Goal: Check status: Check status

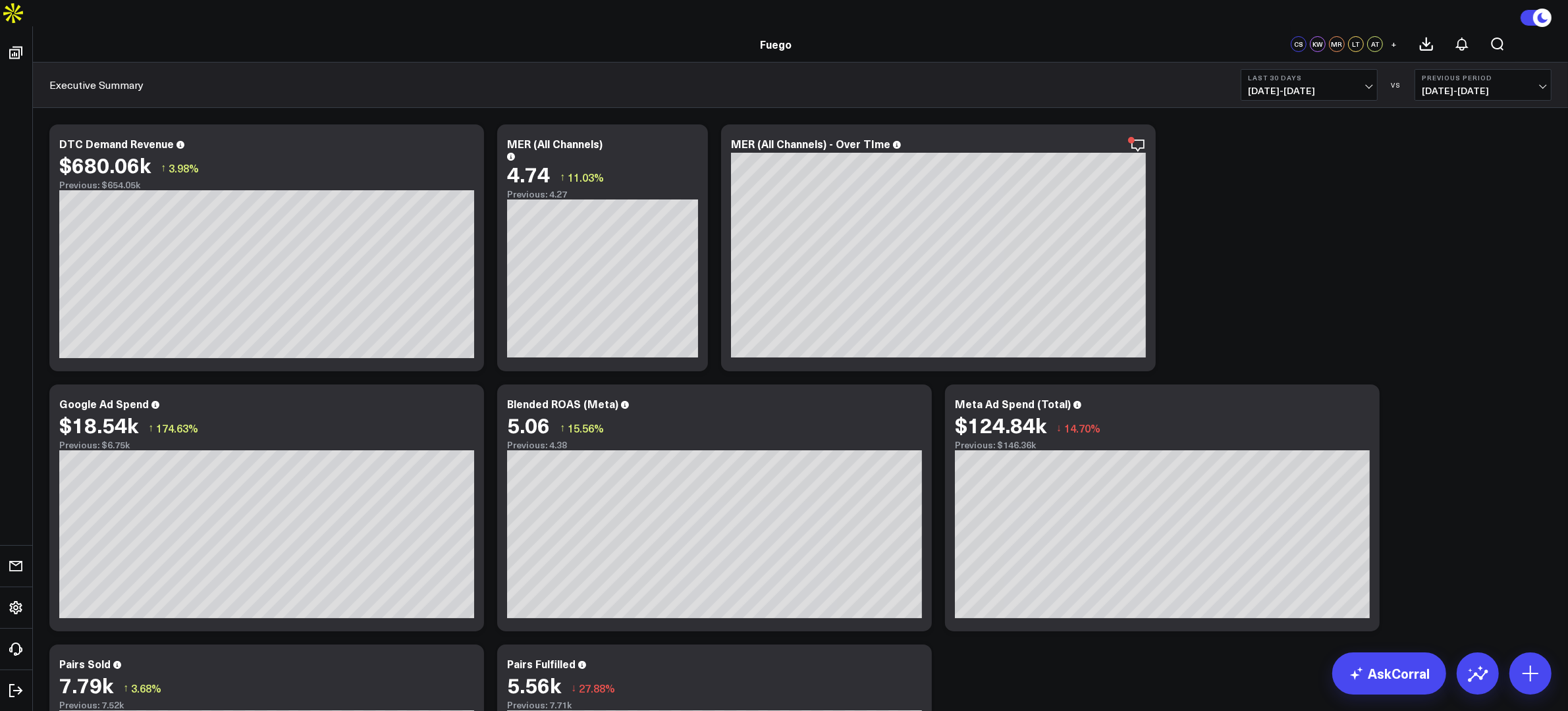
click at [1254, 85] on span "[DATE] - [DATE]" at bounding box center [1309, 90] width 122 height 11
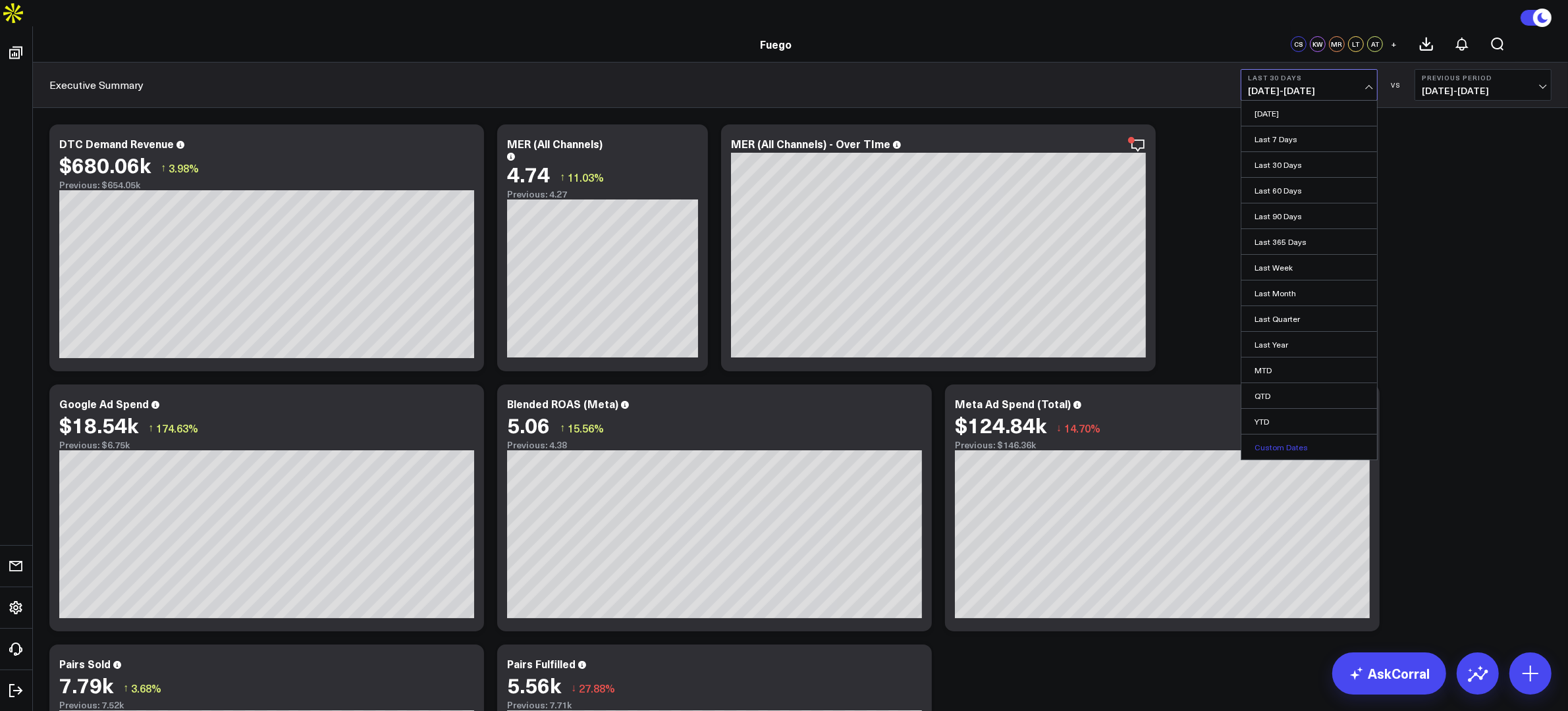
click at [1254, 435] on link "Custom Dates" at bounding box center [1309, 447] width 136 height 25
select select "8"
select select "2025"
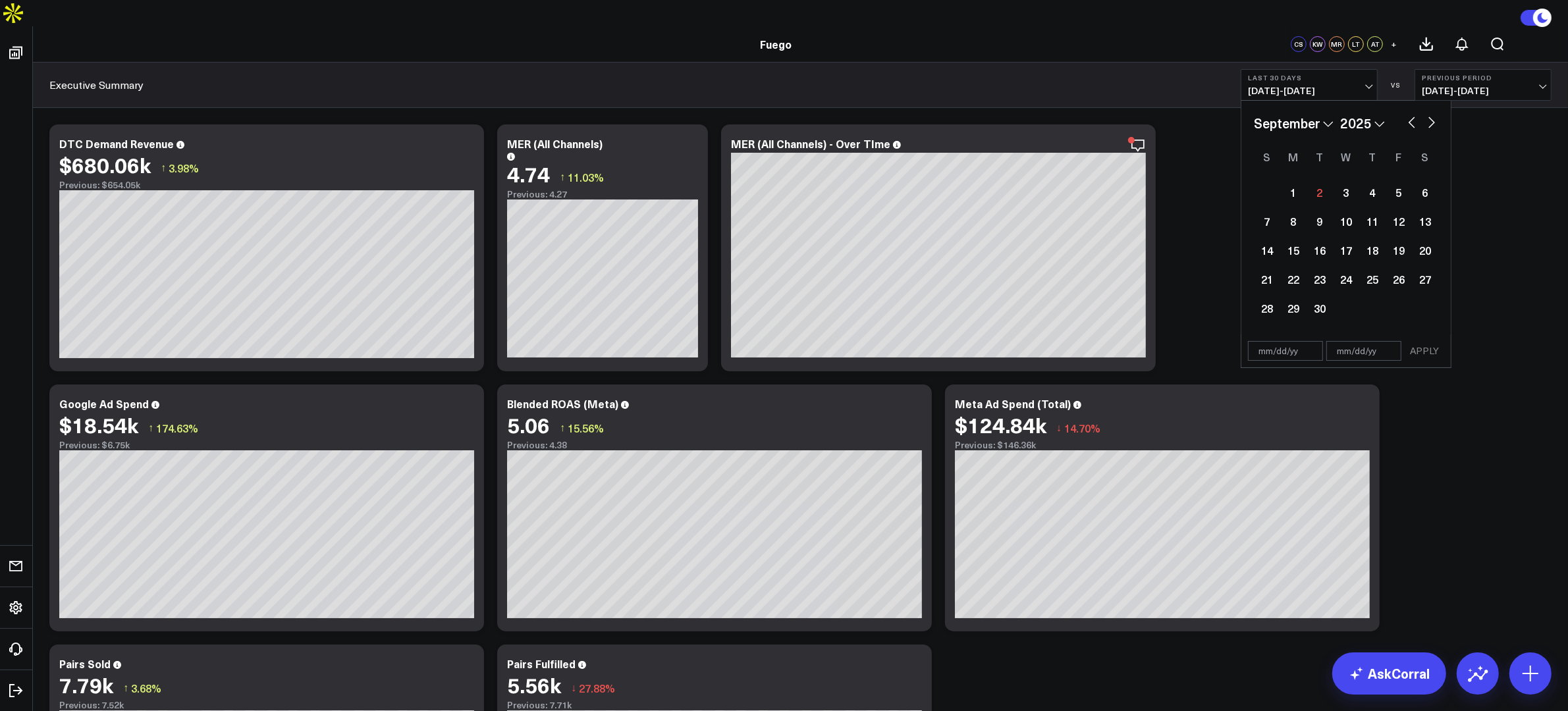
click at [1254, 113] on select "January February March April May June July August September October November De…" at bounding box center [1294, 123] width 80 height 20
select select "5"
select select "2025"
click at [1254, 179] on div "1" at bounding box center [1267, 192] width 26 height 26
type input "[DATE]"
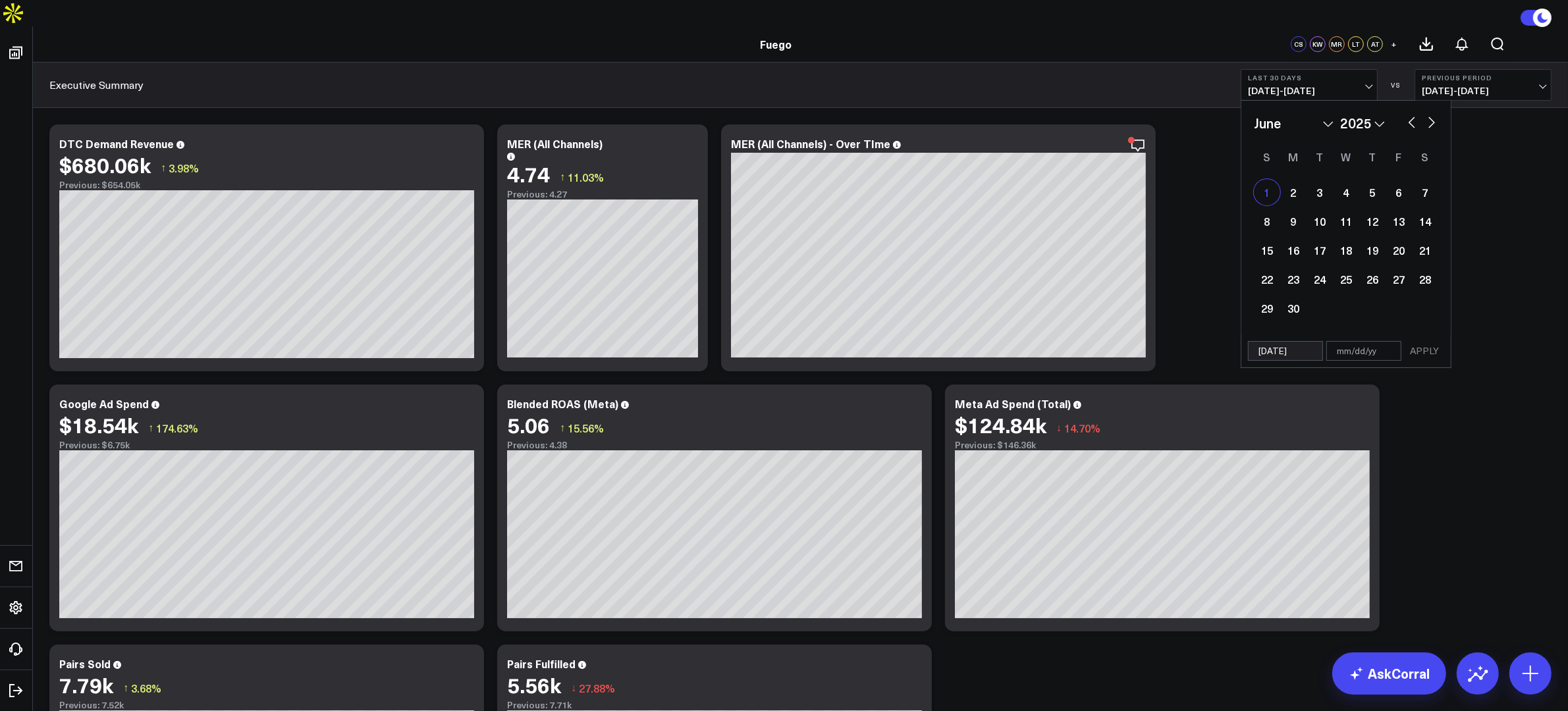
select select "5"
select select "2025"
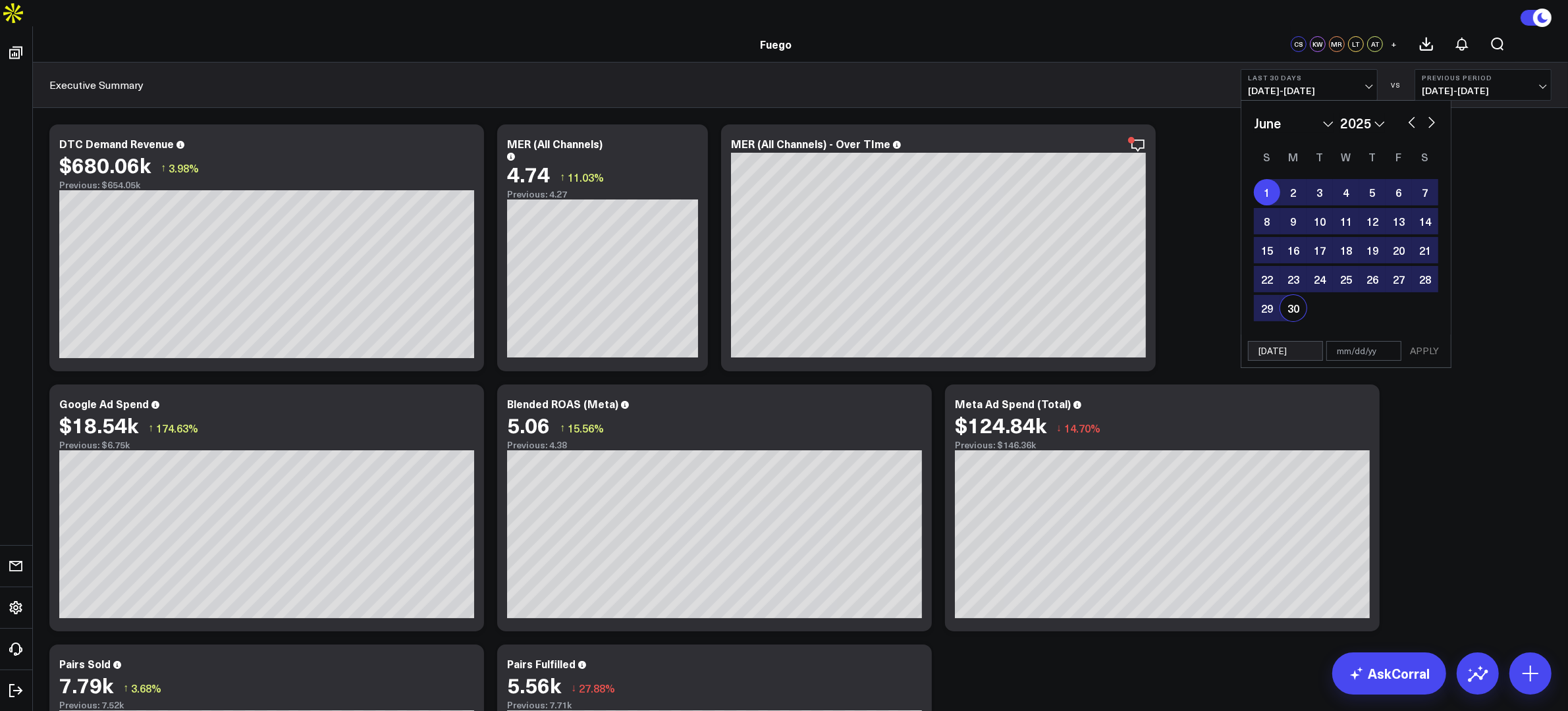
click at [1254, 295] on div "30" at bounding box center [1293, 308] width 26 height 26
type input "[DATE]"
select select "5"
select select "2025"
click at [1254, 341] on button "APPLY" at bounding box center [1424, 351] width 40 height 20
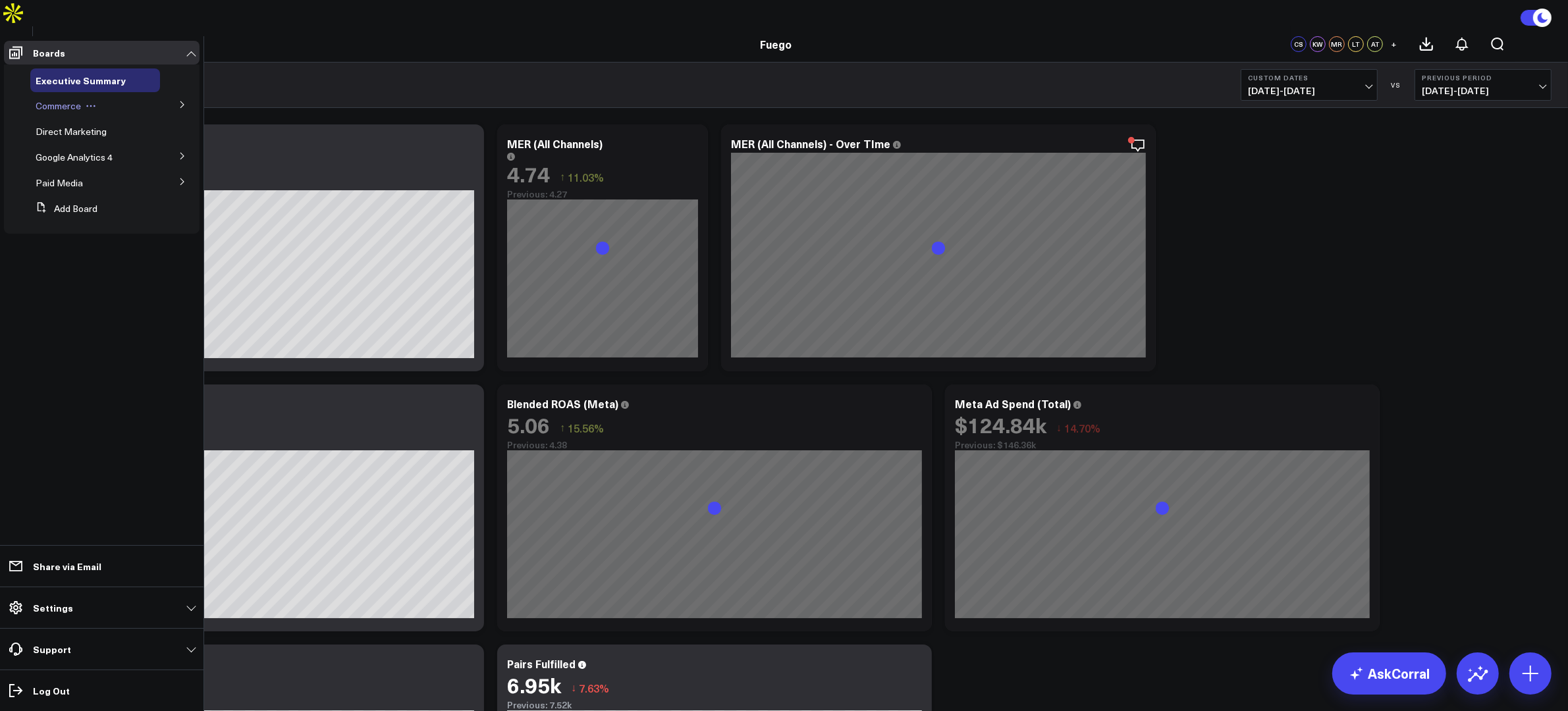
click at [72, 99] on span "Commerce" at bounding box center [58, 106] width 45 height 13
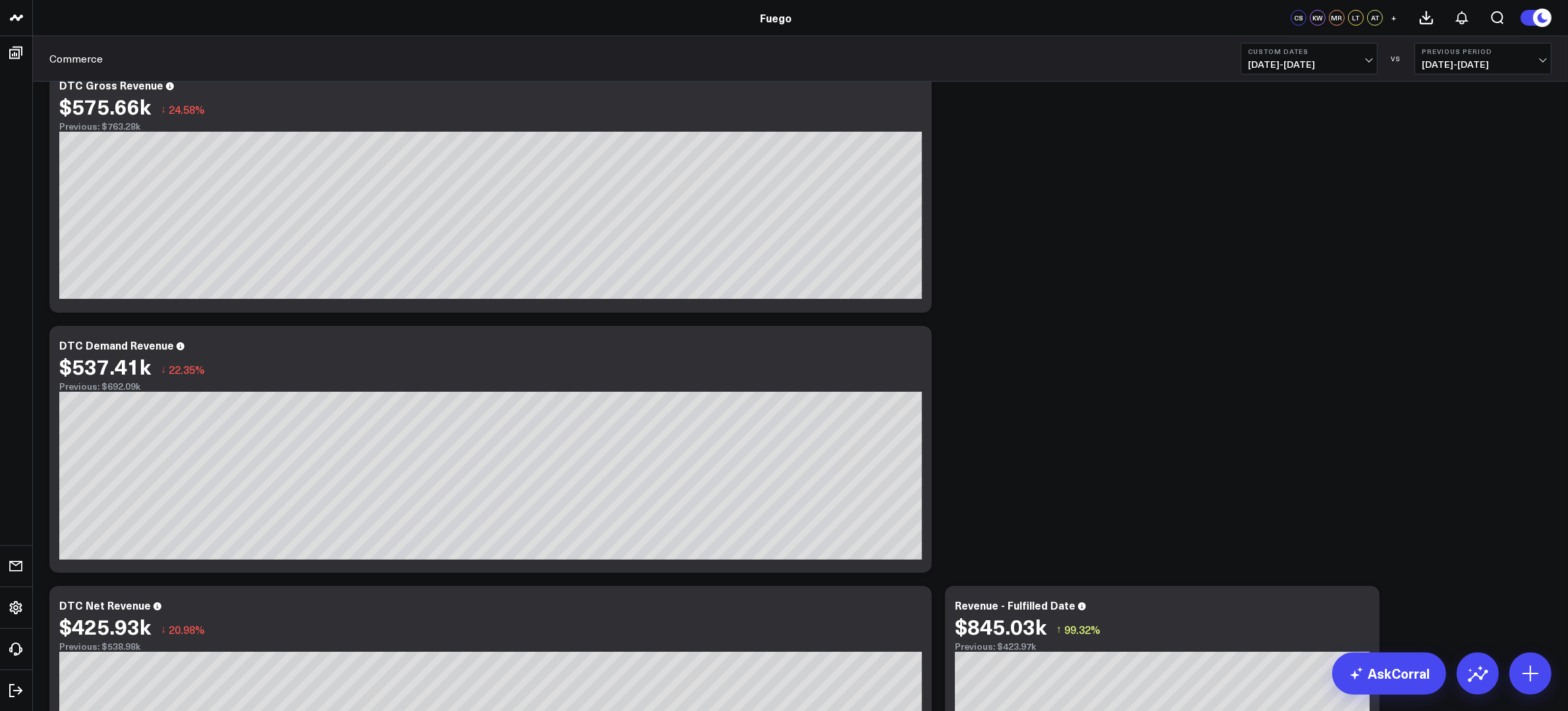
scroll to position [45, 0]
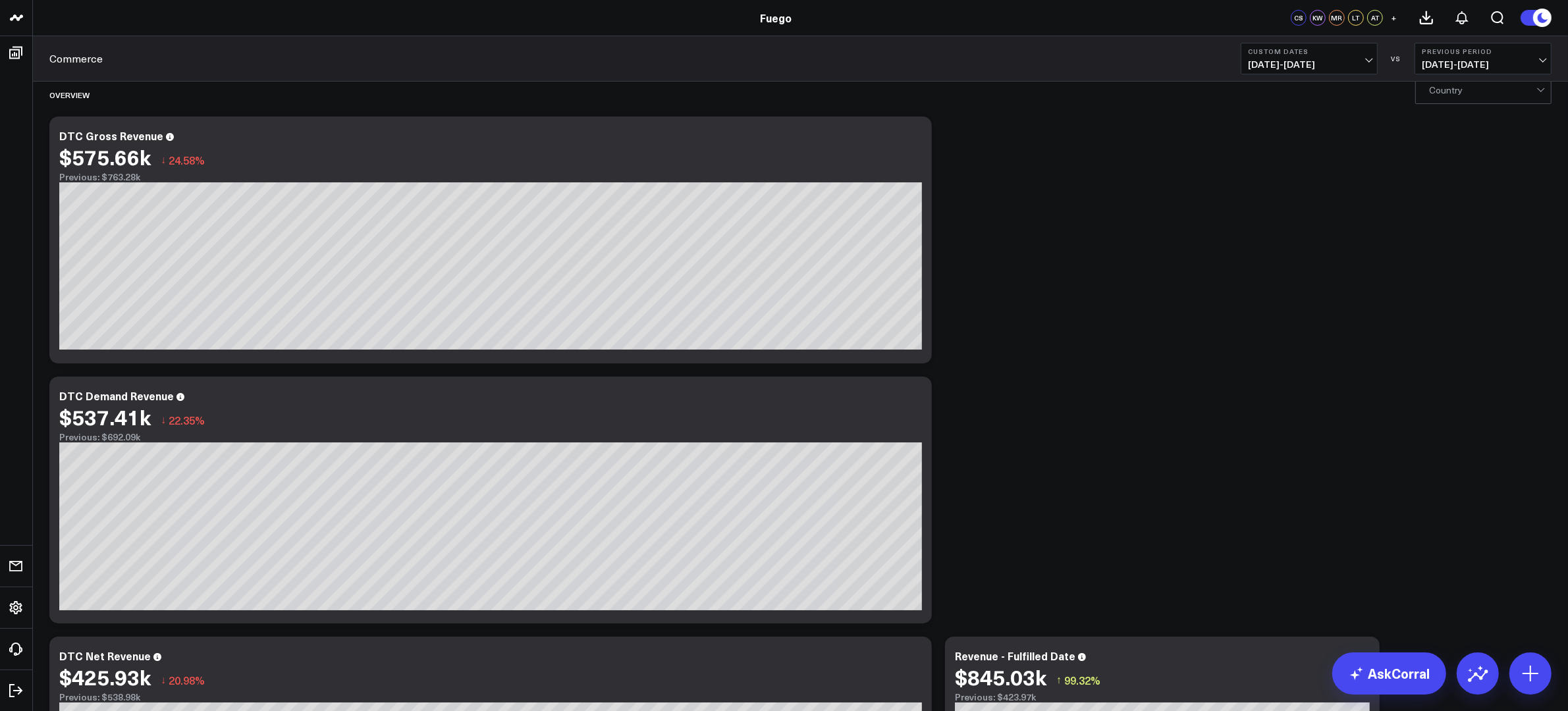
click at [1254, 60] on span "[DATE] - [DATE]" at bounding box center [1483, 64] width 122 height 11
click at [1254, 167] on link "No Comparison" at bounding box center [1483, 163] width 136 height 25
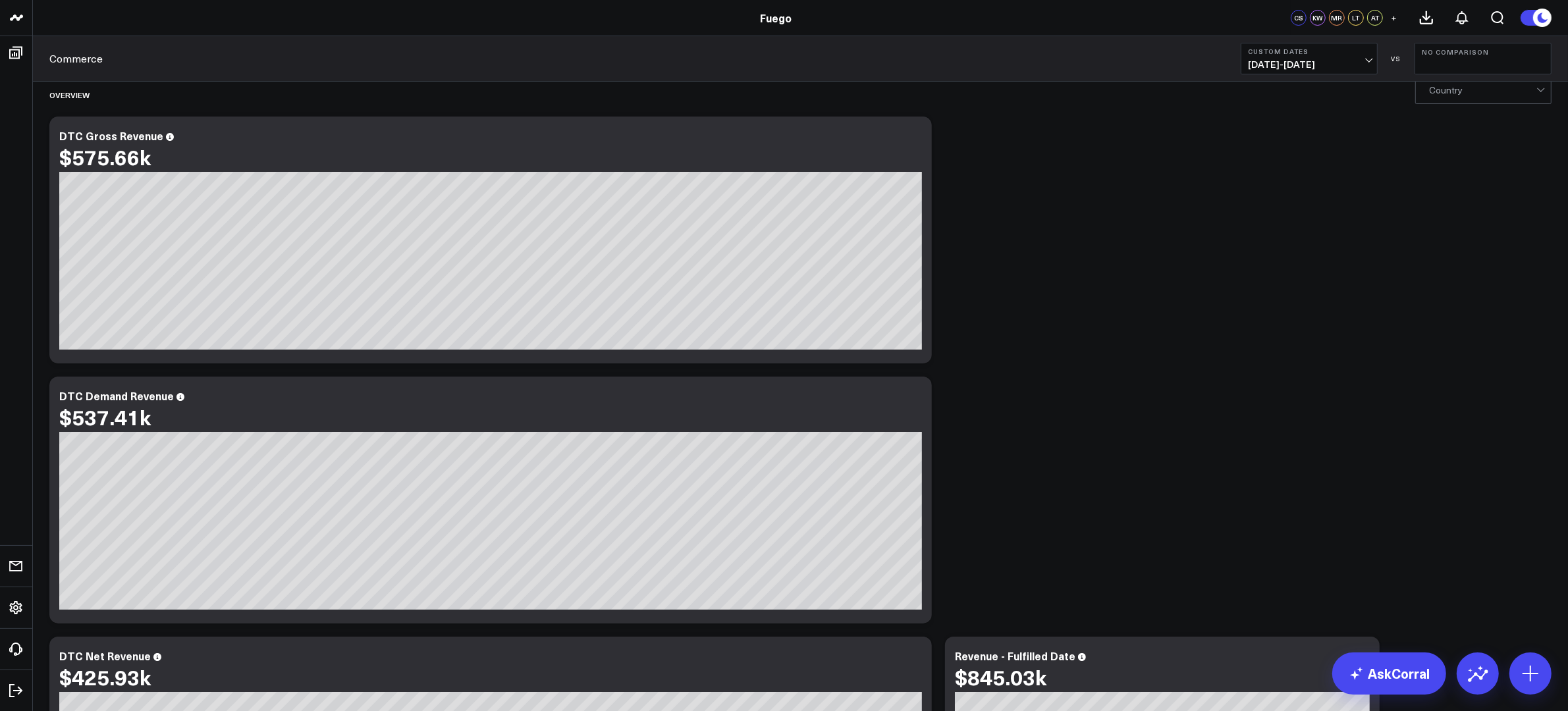
click at [1254, 62] on span "[DATE] - [DATE]" at bounding box center [1309, 64] width 122 height 11
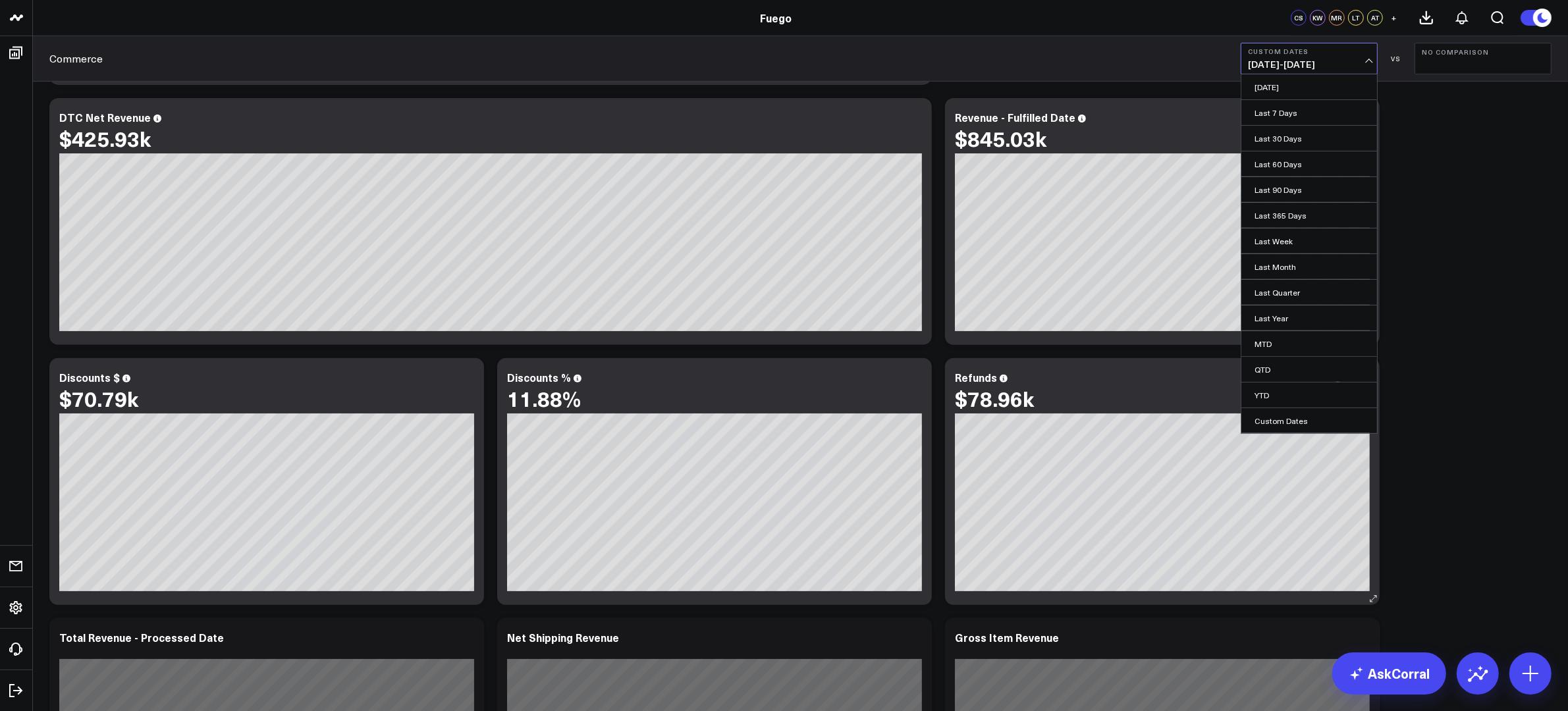
scroll to position [653, 0]
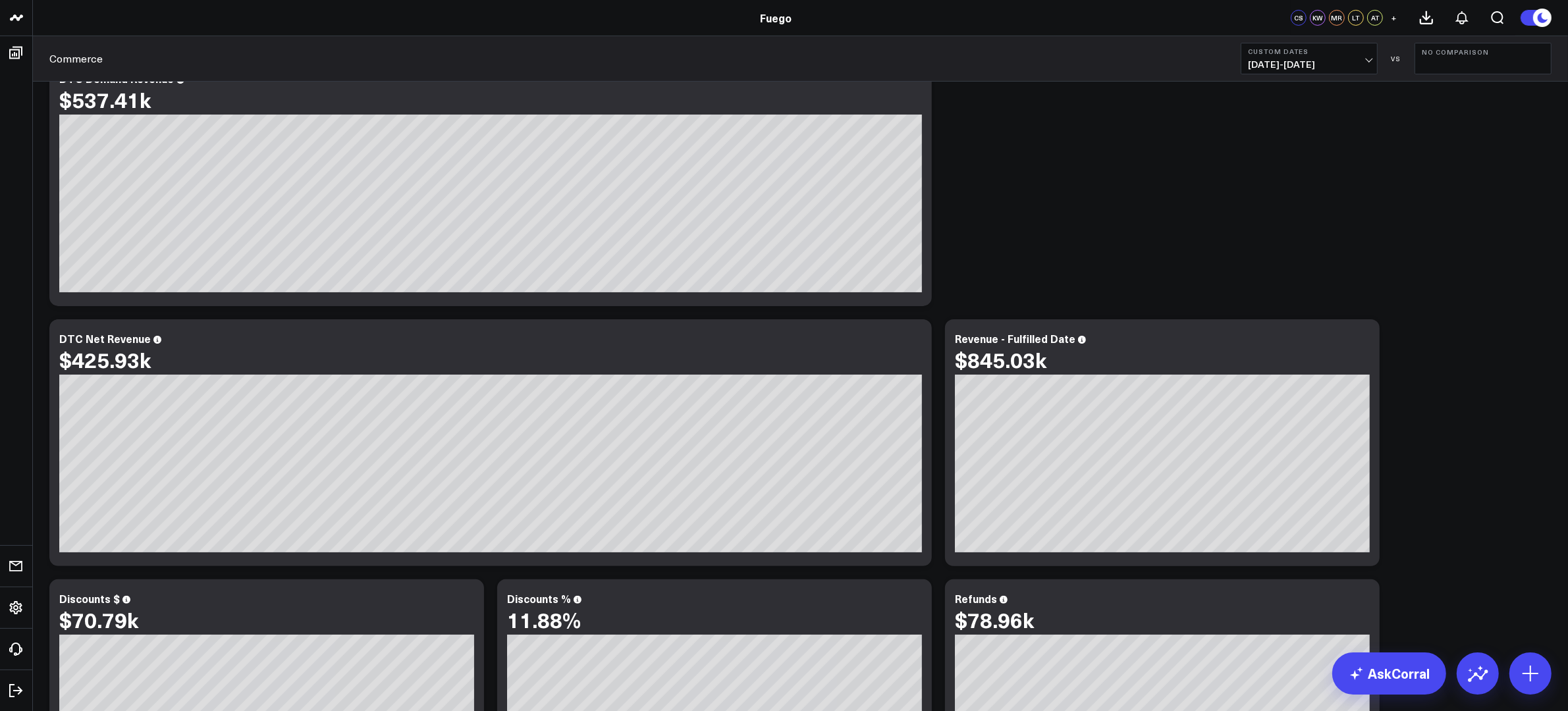
scroll to position [287, 0]
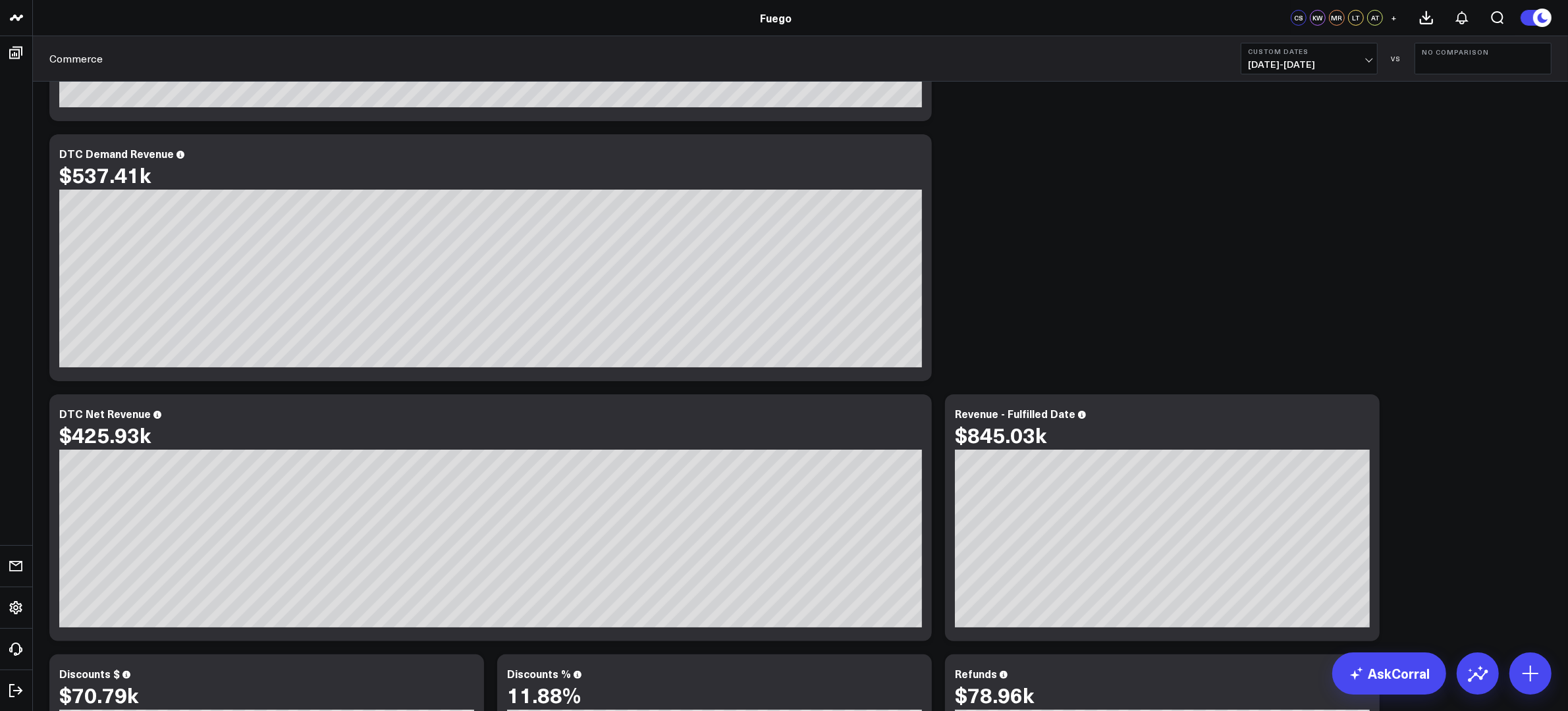
click at [1254, 70] on button "Custom Dates [DATE] - [DATE]" at bounding box center [1309, 58] width 137 height 31
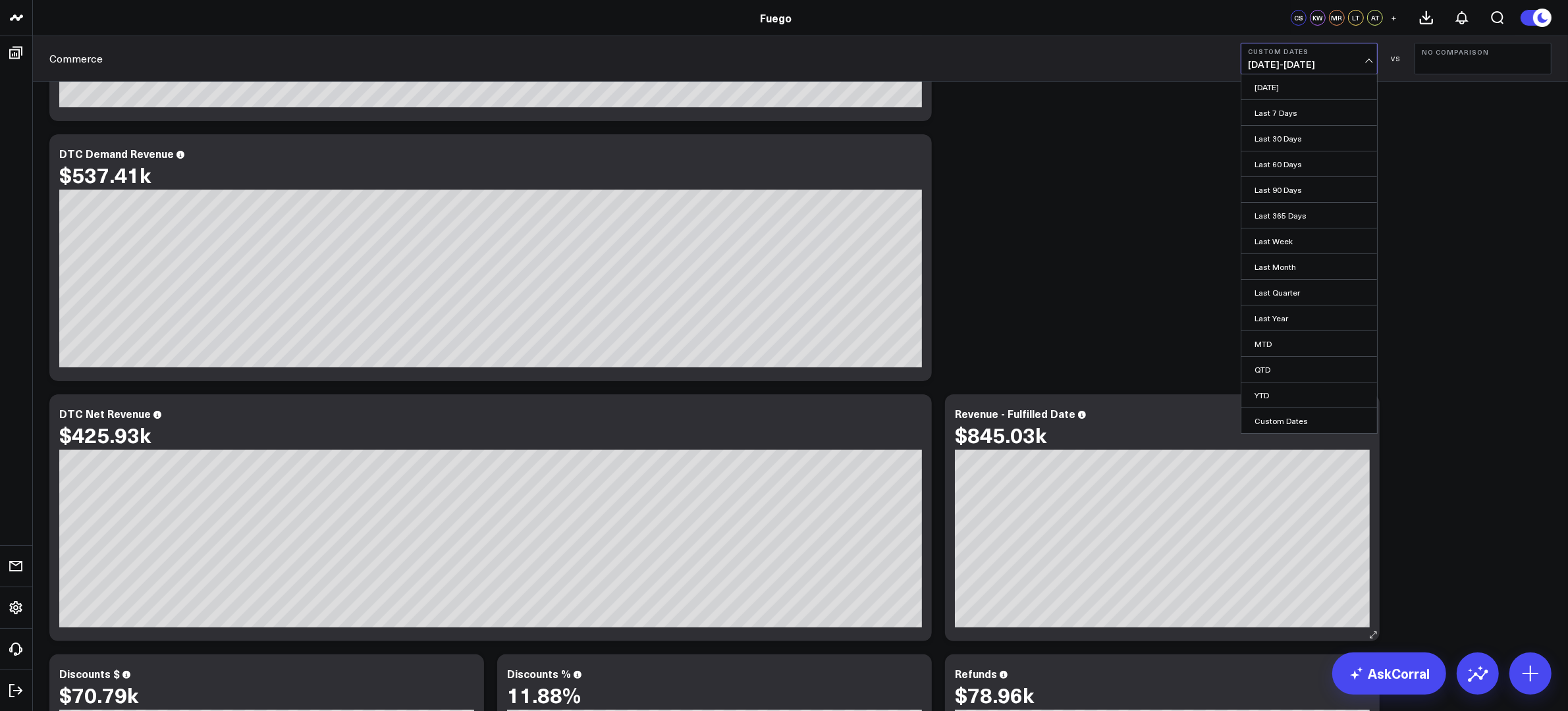
click at [1254, 420] on link "Custom Dates" at bounding box center [1309, 420] width 136 height 25
select select "8"
select select "2025"
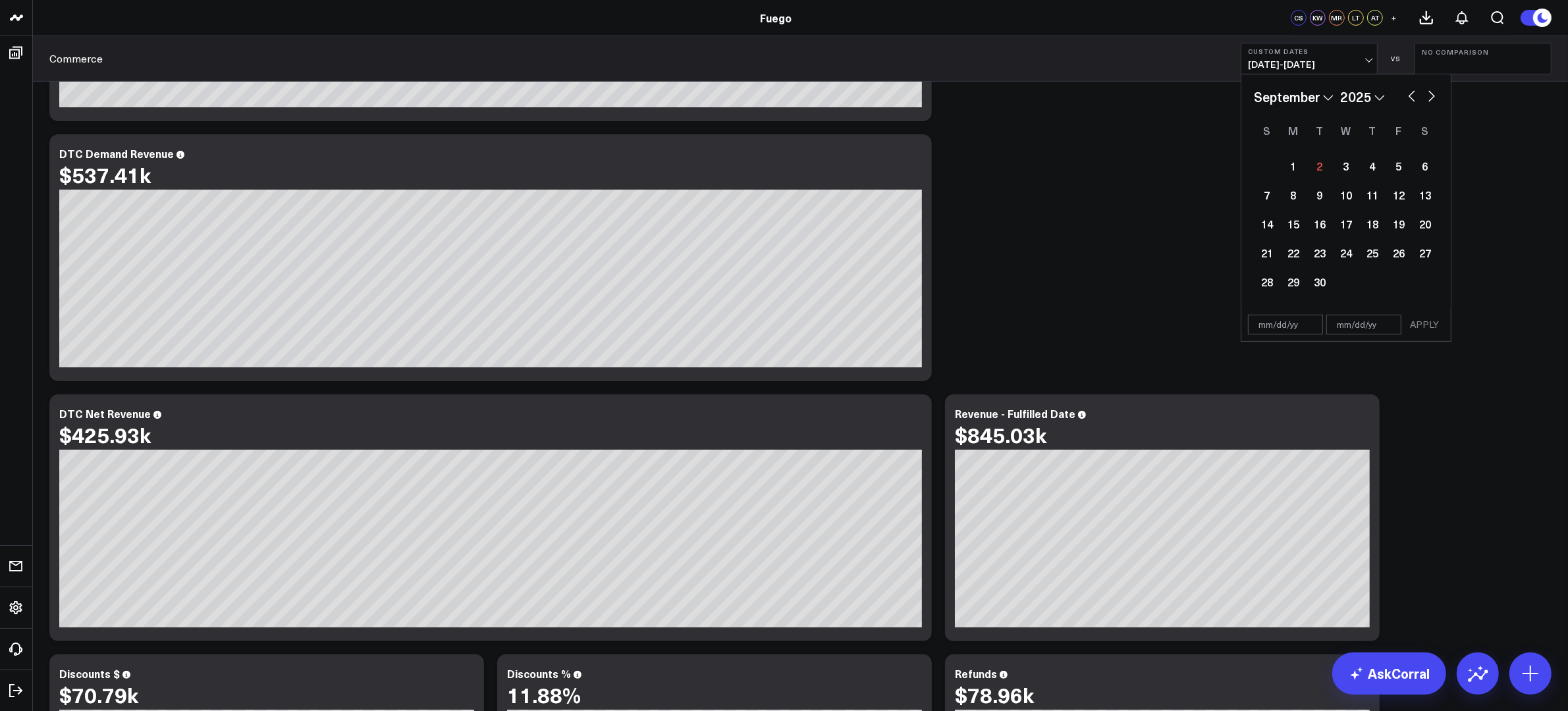
click at [1254, 97] on select "January February March April May June July August September October November De…" at bounding box center [1294, 97] width 80 height 20
select select "4"
select select "2025"
click at [1254, 167] on div "1" at bounding box center [1372, 165] width 26 height 26
type input "[DATE]"
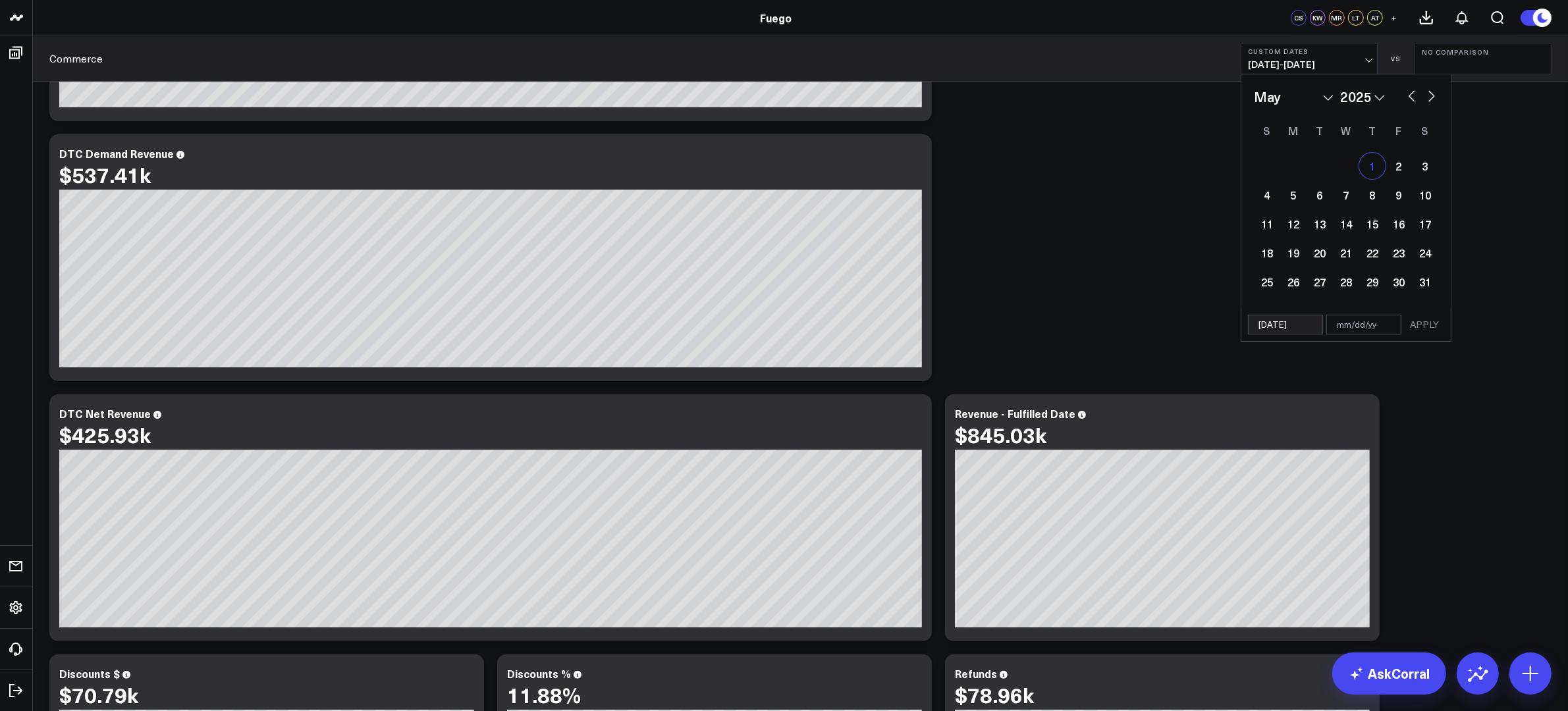
select select "4"
select select "2025"
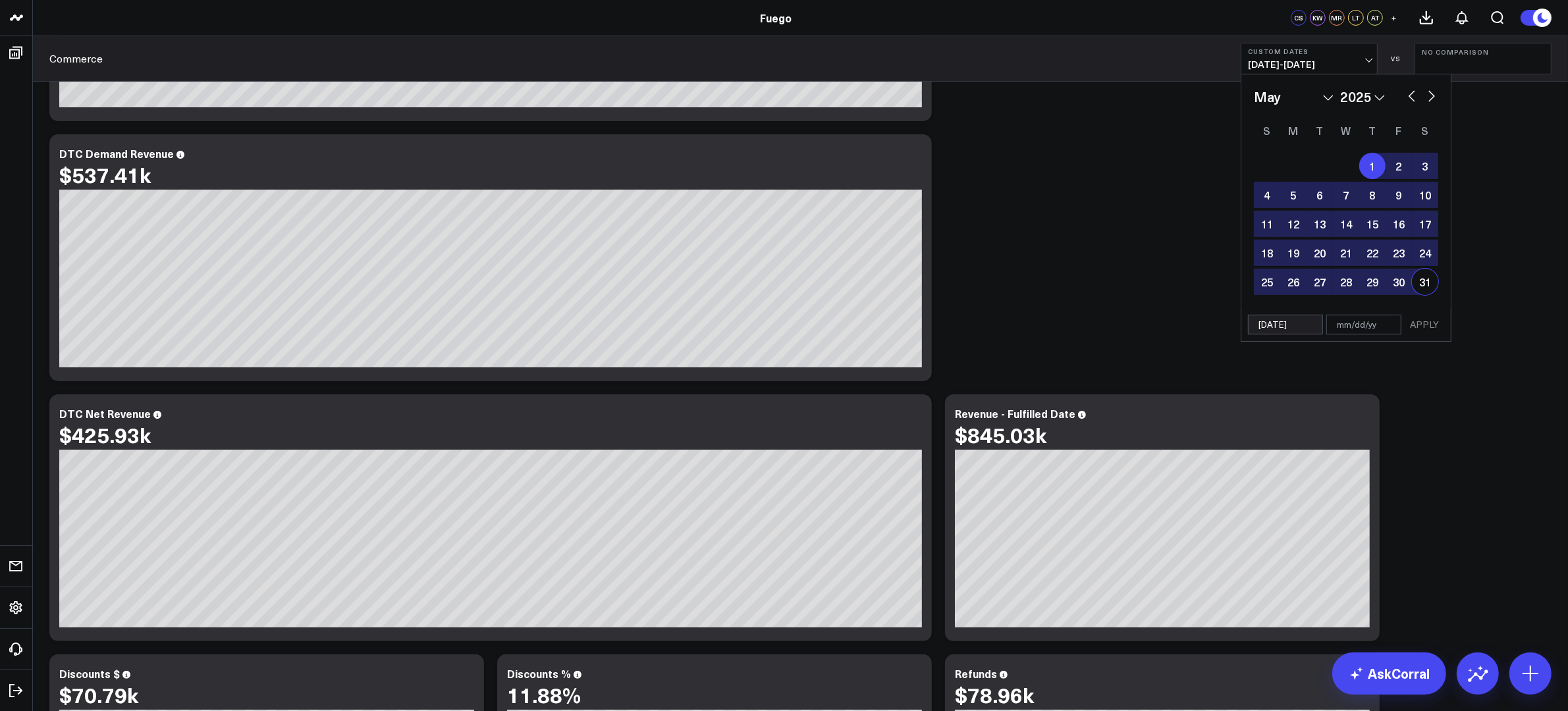
drag, startPoint x: 1421, startPoint y: 281, endPoint x: 1439, endPoint y: 315, distance: 38.5
click at [1254, 281] on div "31" at bounding box center [1424, 281] width 26 height 26
type input "[DATE]"
select select "4"
select select "2025"
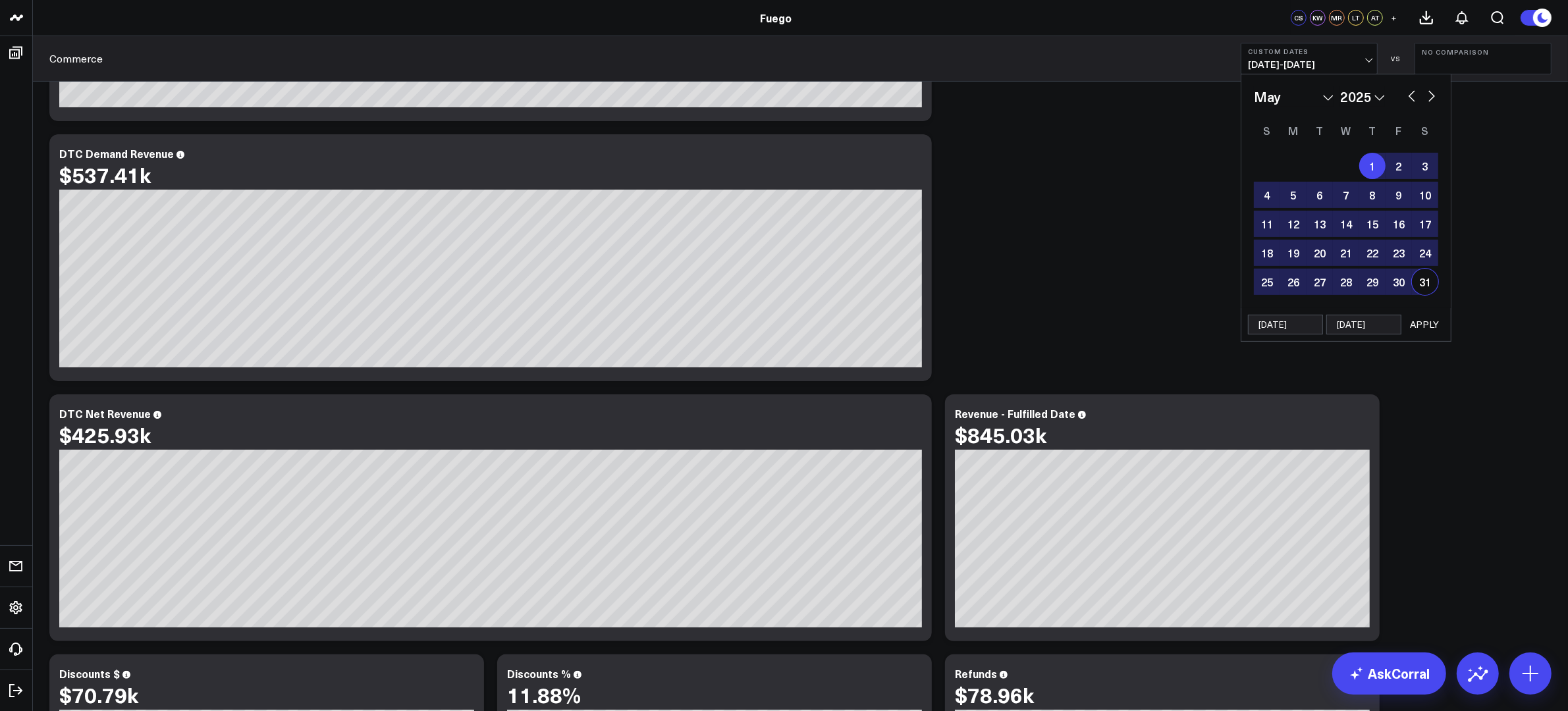
click at [1254, 316] on button "APPLY" at bounding box center [1424, 325] width 40 height 20
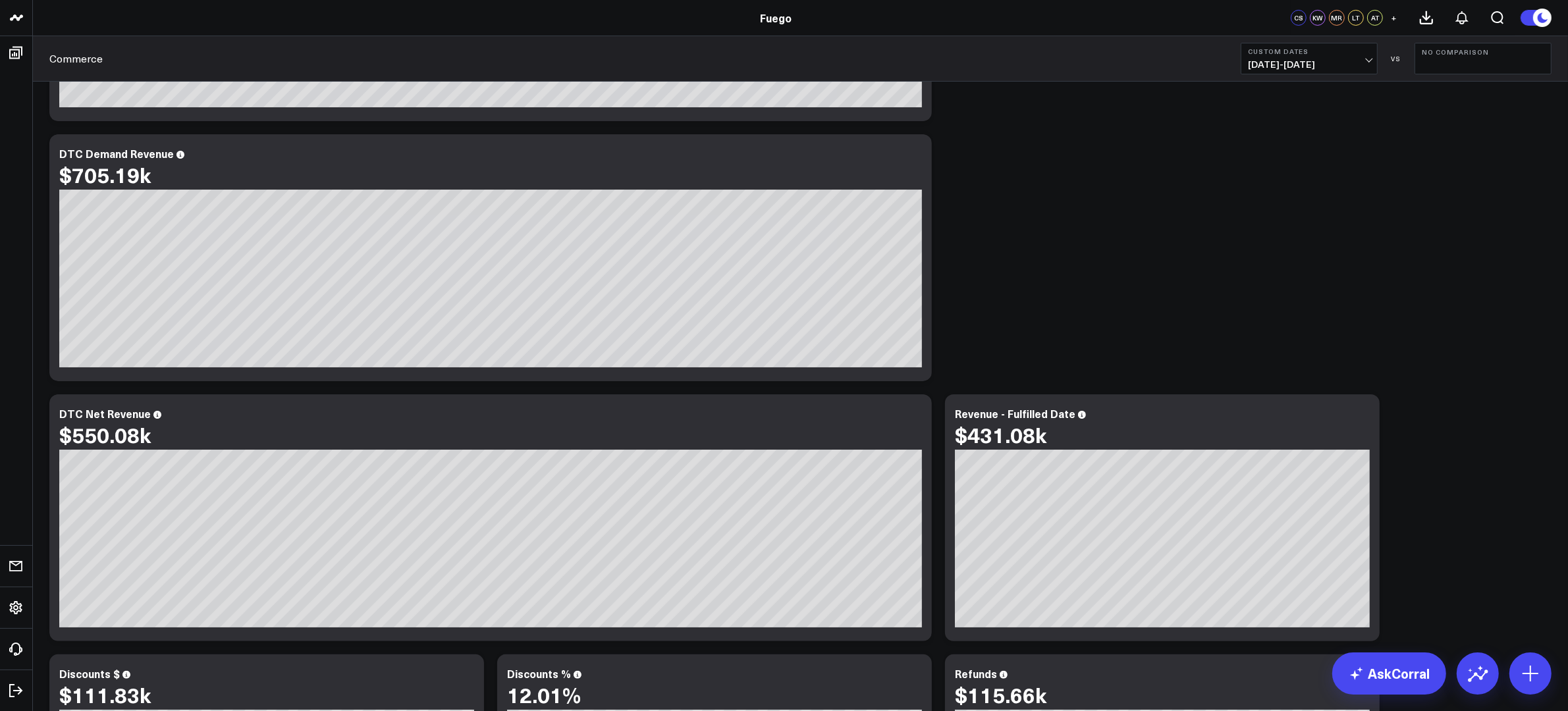
click at [1254, 63] on span "[DATE] - [DATE]" at bounding box center [1309, 64] width 122 height 11
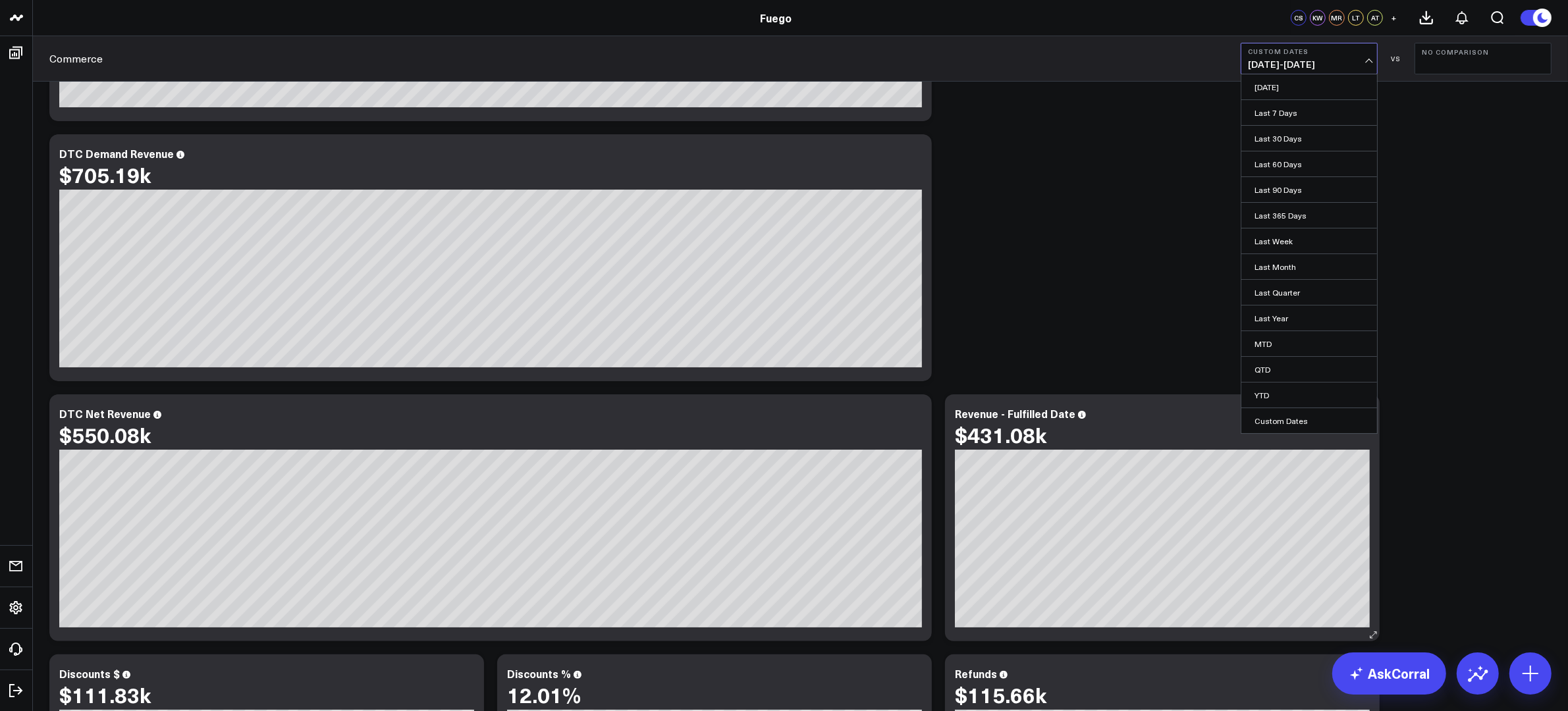
click at [1254, 418] on link "Custom Dates" at bounding box center [1309, 420] width 136 height 25
select select "8"
select select "2025"
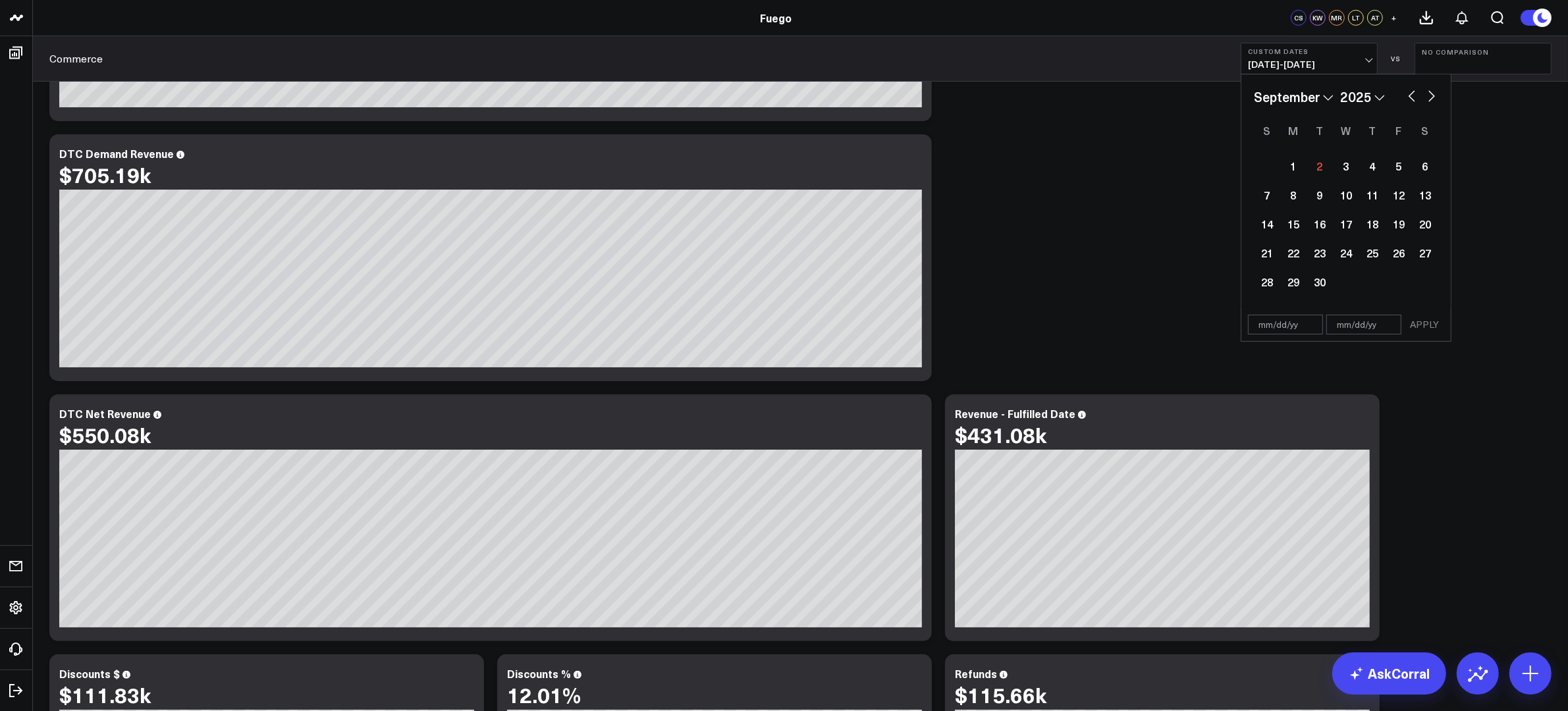
click at [1254, 89] on select "January February March April May June July August September October November De…" at bounding box center [1294, 97] width 80 height 20
select select "3"
select select "2025"
click at [1254, 168] on div "1" at bounding box center [1319, 165] width 26 height 26
type input "[DATE]"
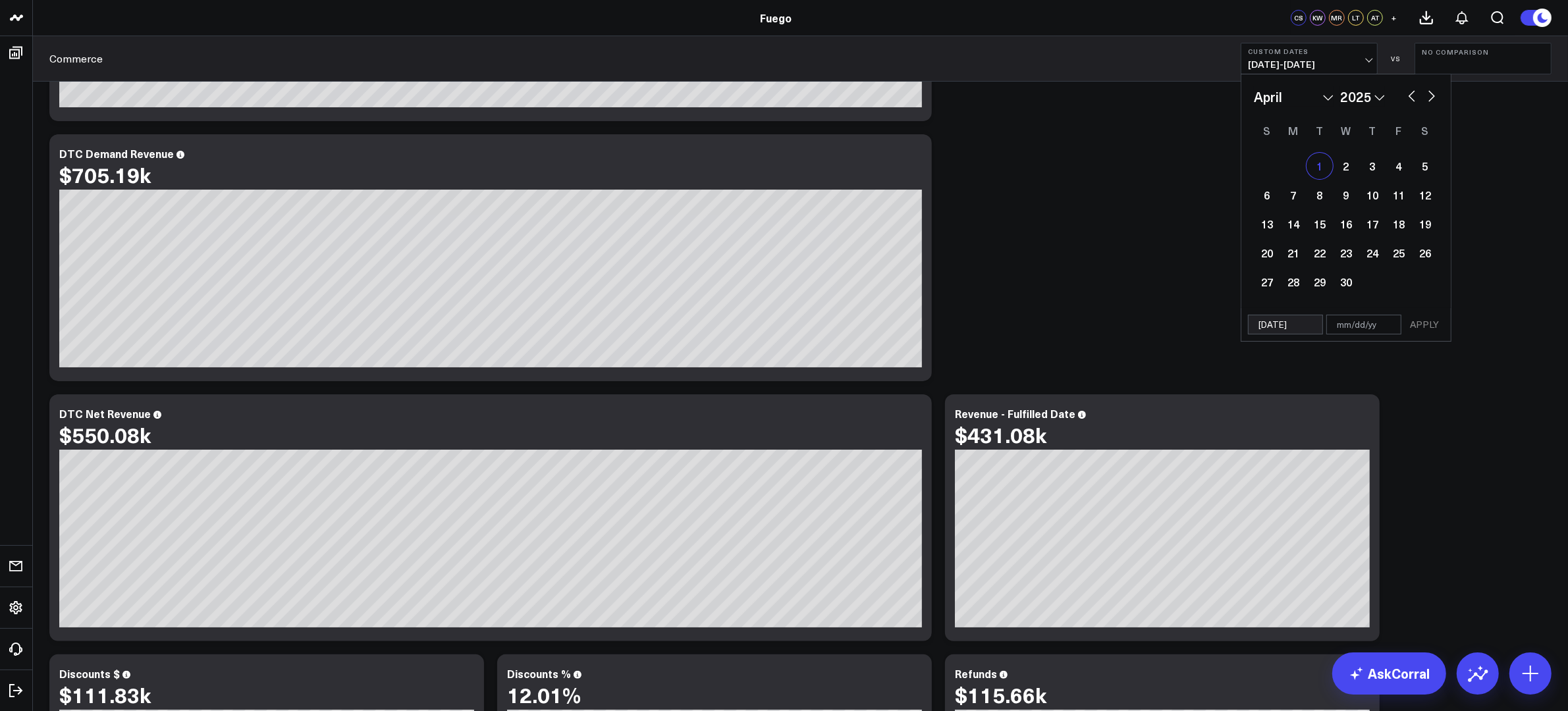
select select "3"
select select "2025"
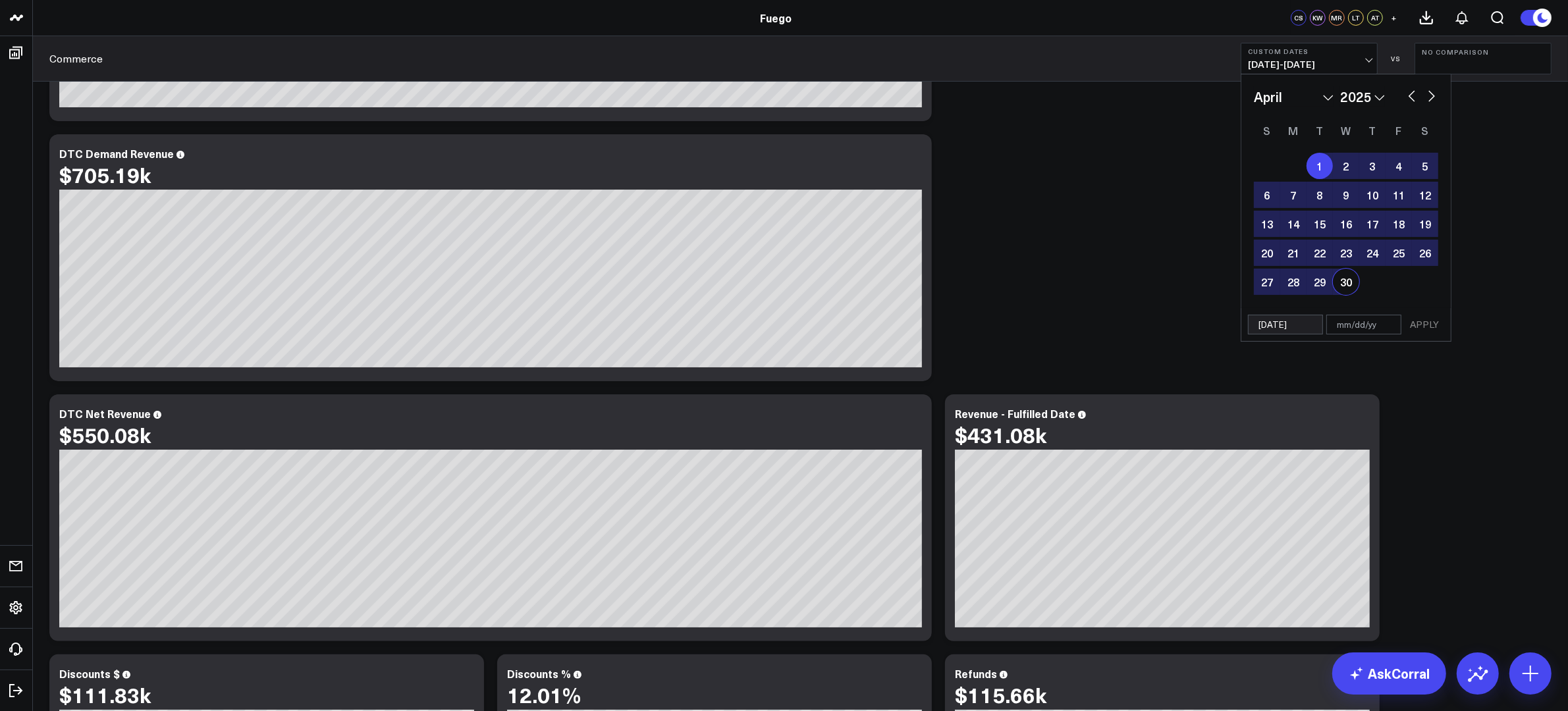
click at [1254, 277] on div "30" at bounding box center [1346, 281] width 26 height 26
type input "[DATE]"
select select "3"
select select "2025"
click at [1254, 328] on button "APPLY" at bounding box center [1424, 325] width 40 height 20
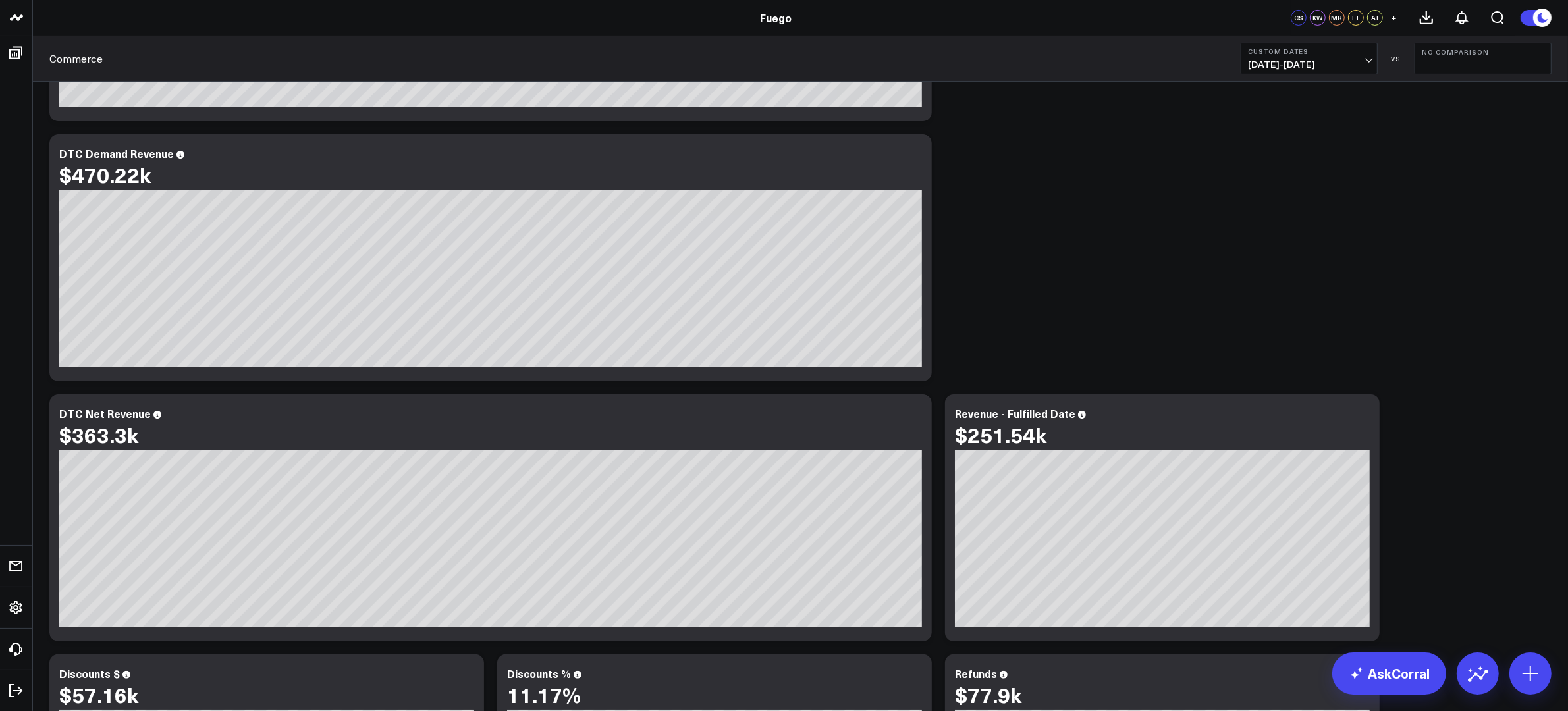
click at [1254, 59] on span "[DATE] - [DATE]" at bounding box center [1309, 64] width 122 height 11
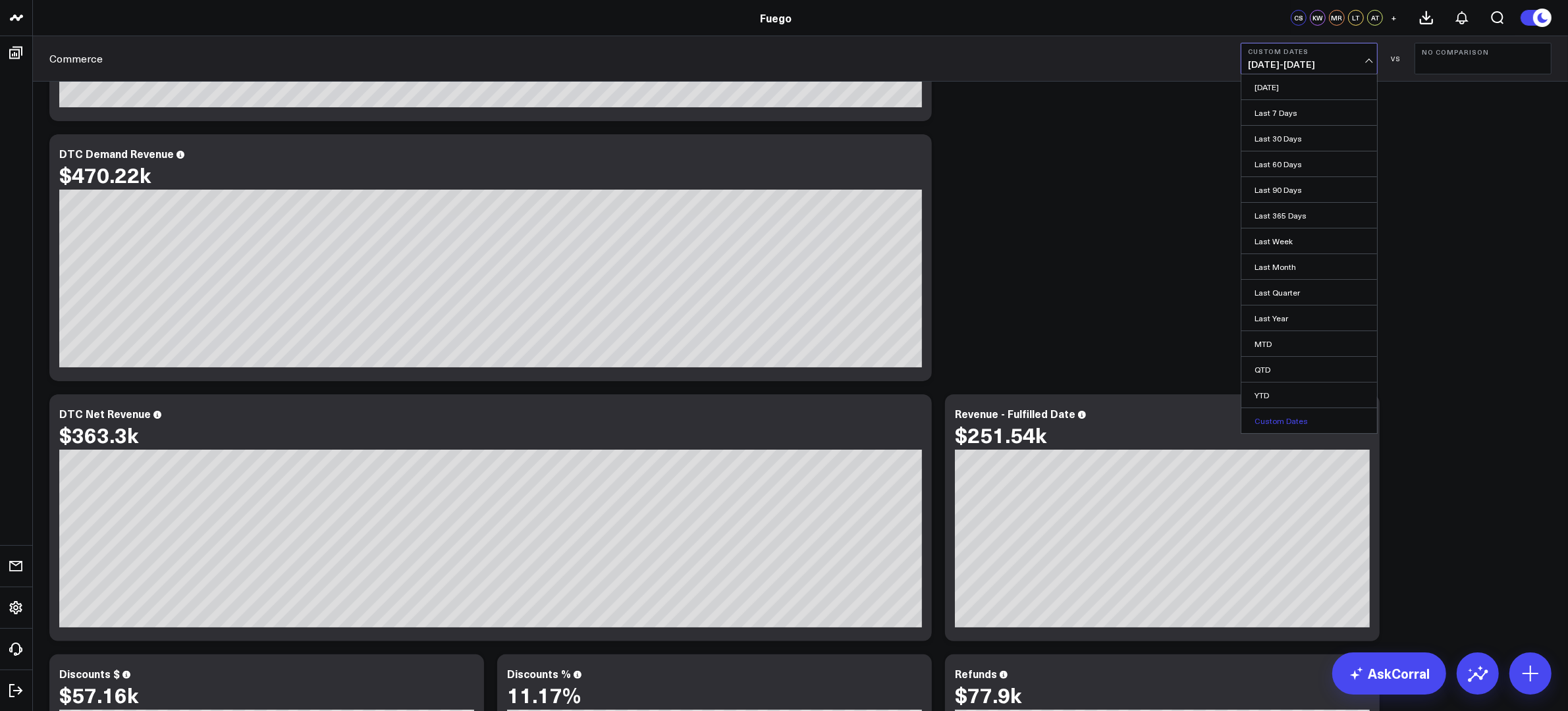
click at [1254, 421] on link "Custom Dates" at bounding box center [1309, 420] width 136 height 25
select select "8"
select select "2025"
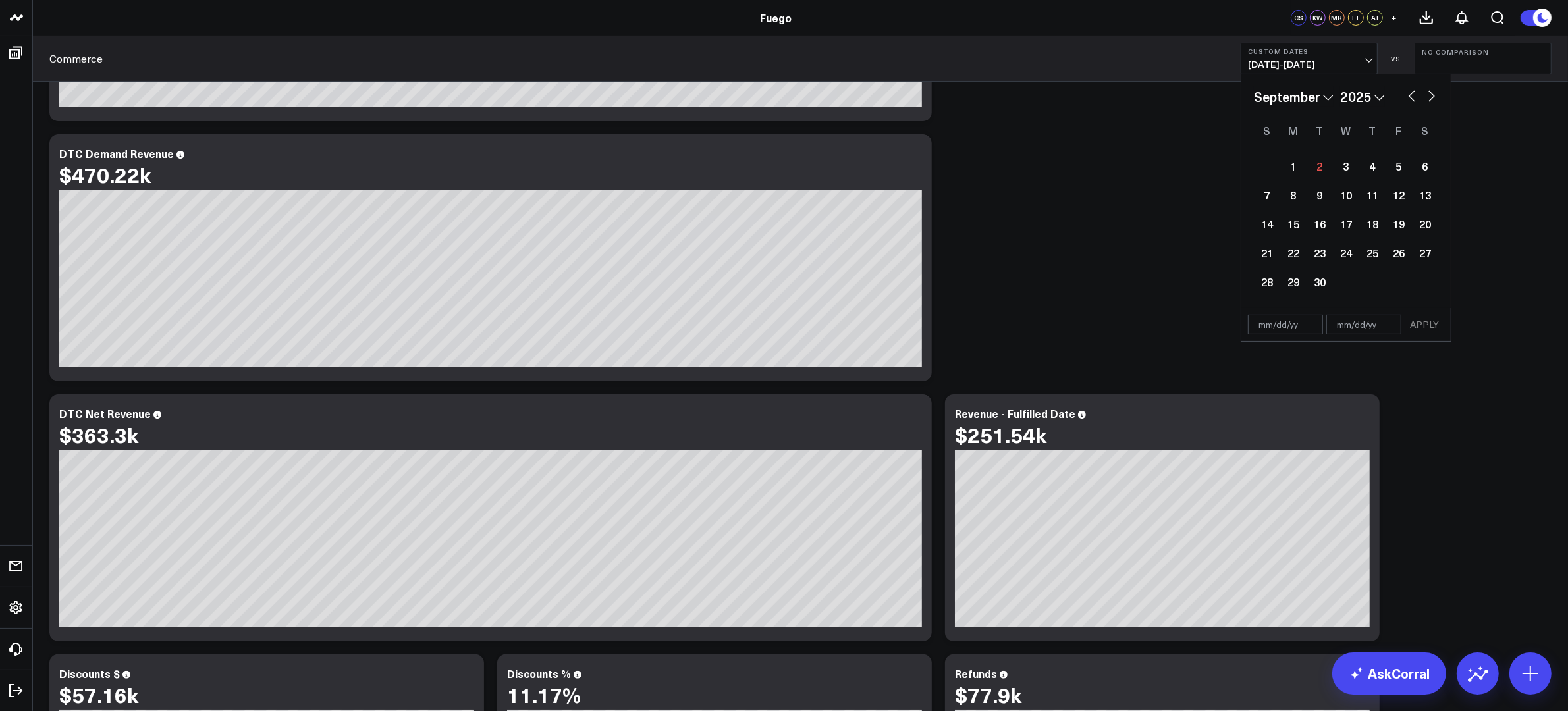
click at [1254, 94] on select "January February March April May June July August September October November De…" at bounding box center [1294, 97] width 80 height 20
select select "3"
select select "2025"
click at [1254, 95] on select "January February March April May June July August September October November De…" at bounding box center [1294, 97] width 80 height 20
select select "2"
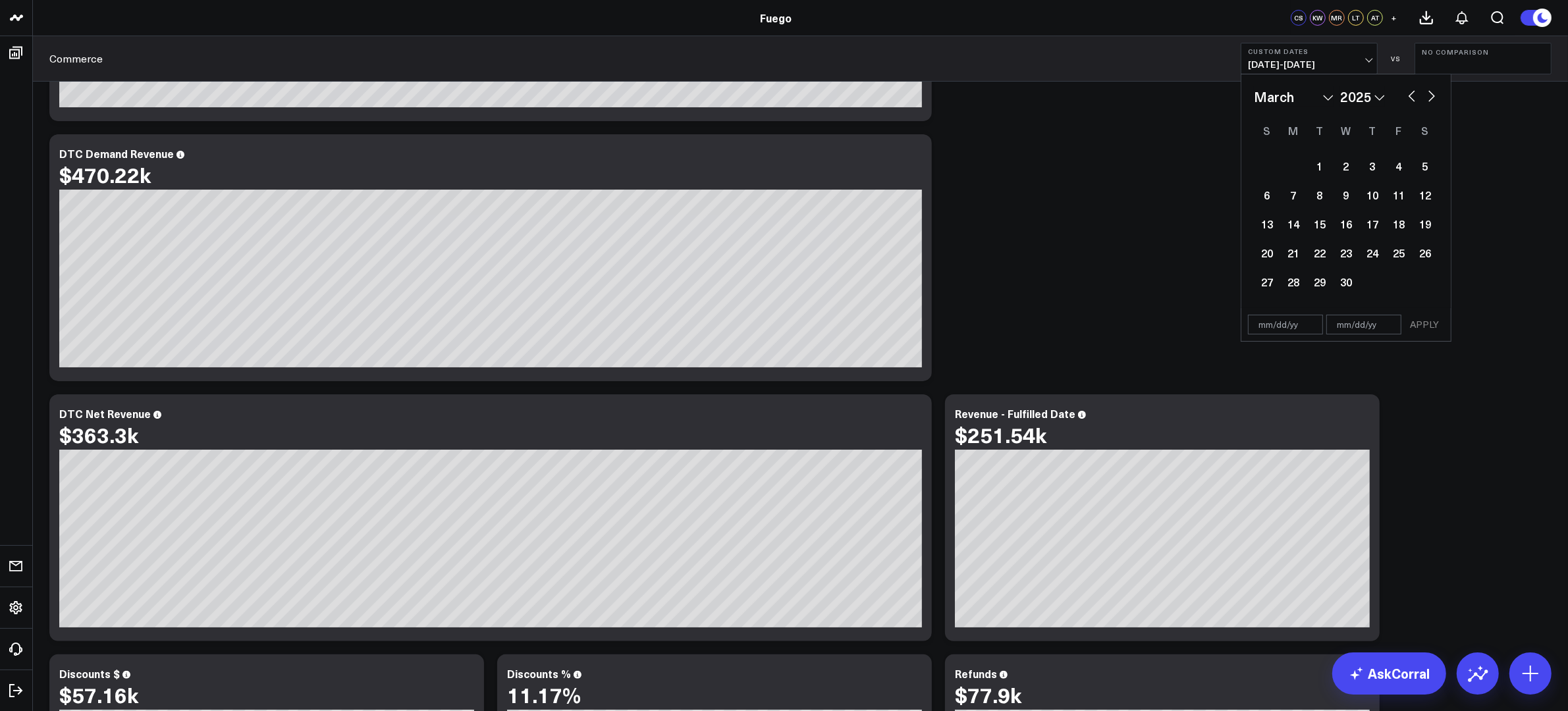
select select "2025"
click at [1254, 164] on div "1" at bounding box center [1424, 165] width 26 height 26
type input "[DATE]"
select select "2"
select select "2025"
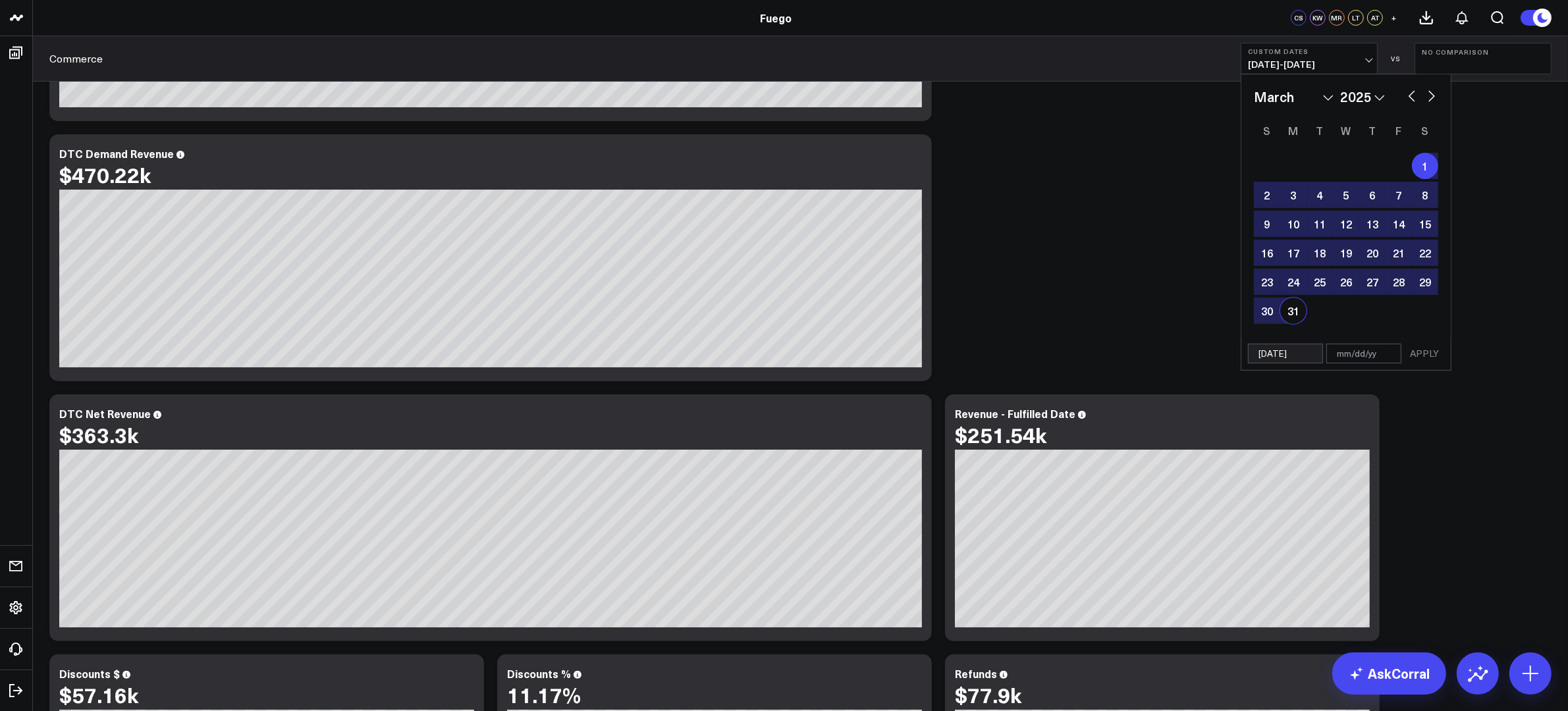
click at [1254, 314] on div "31" at bounding box center [1293, 310] width 26 height 26
type input "[DATE]"
select select "2"
select select "2025"
click at [1254, 357] on button "APPLY" at bounding box center [1424, 354] width 40 height 20
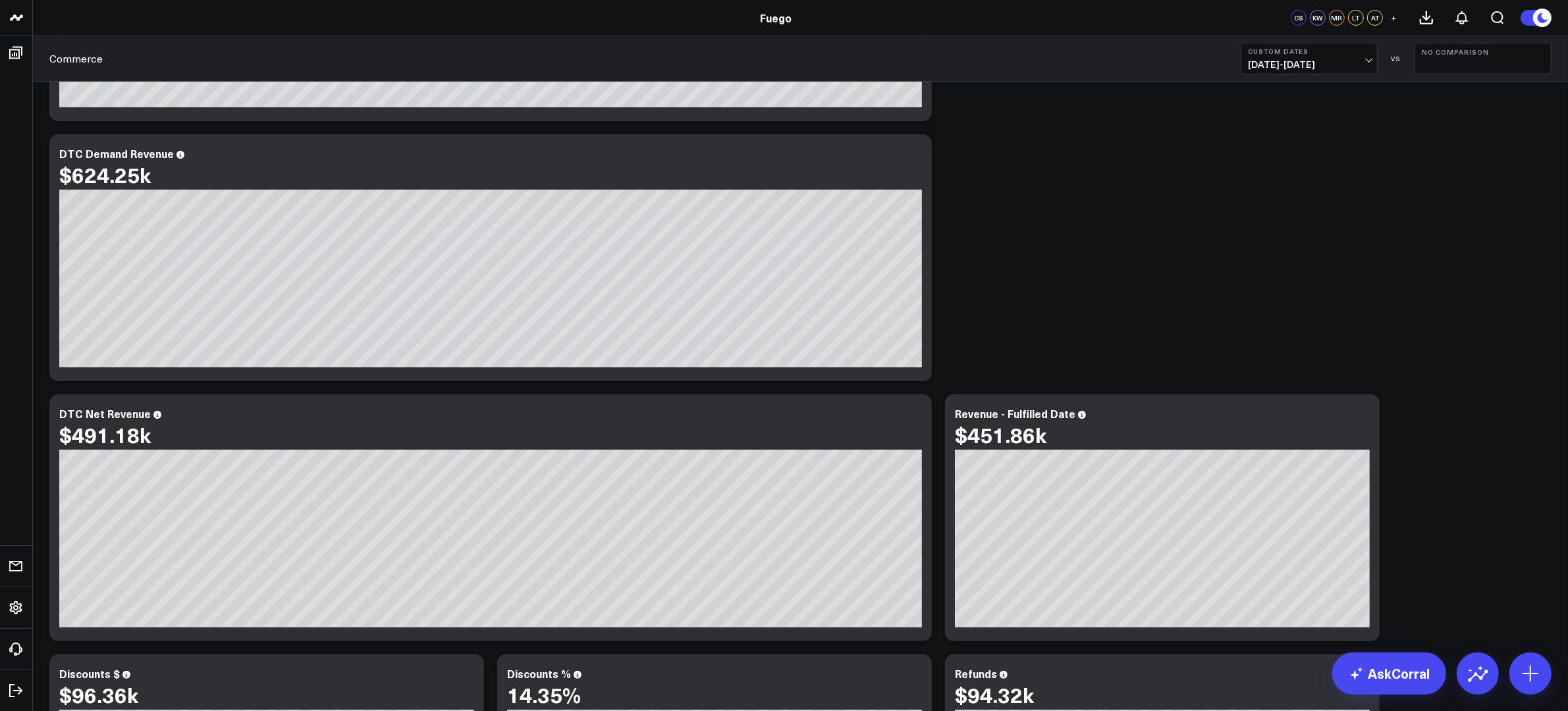
click at [1254, 63] on span "[DATE] - [DATE]" at bounding box center [1309, 64] width 122 height 11
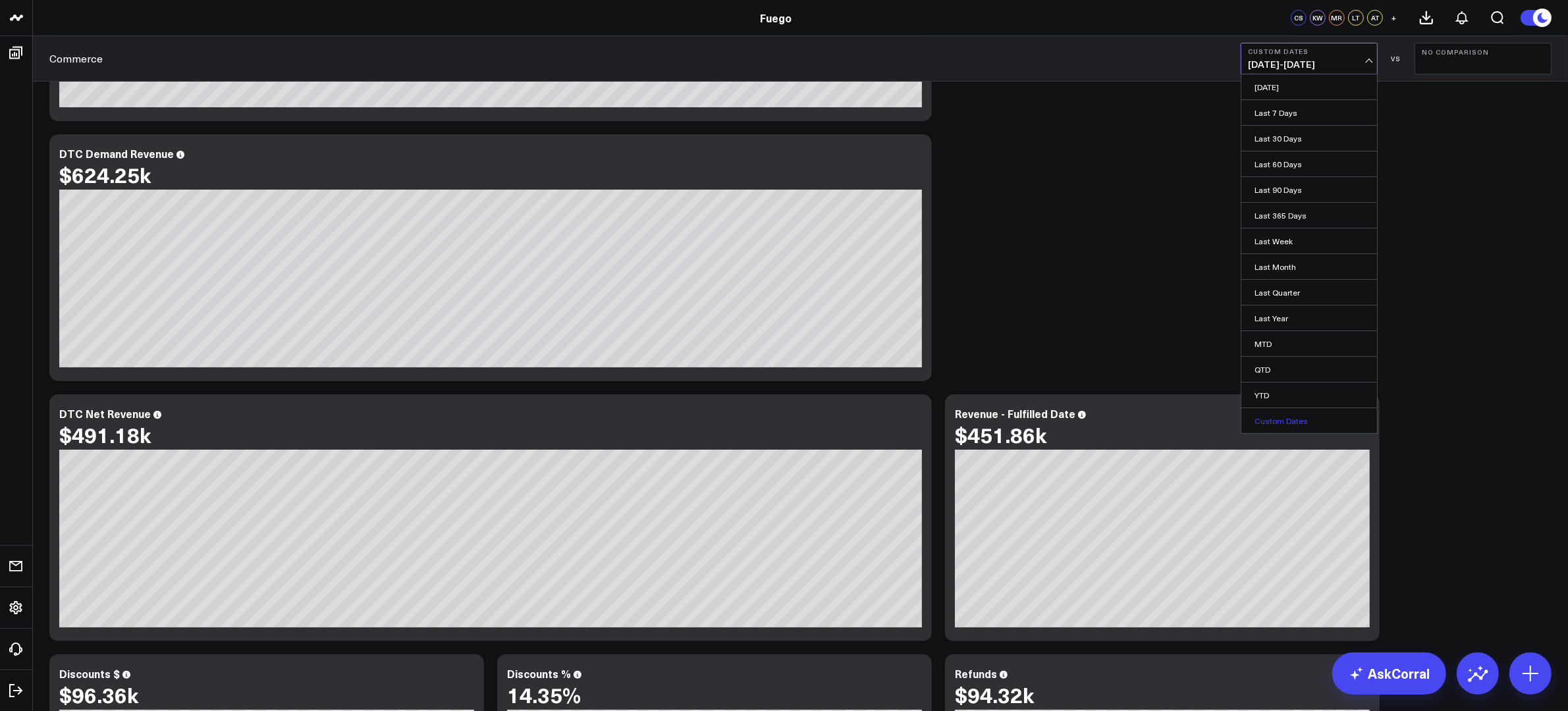
click at [1254, 424] on link "Custom Dates" at bounding box center [1309, 420] width 136 height 25
select select "8"
select select "2025"
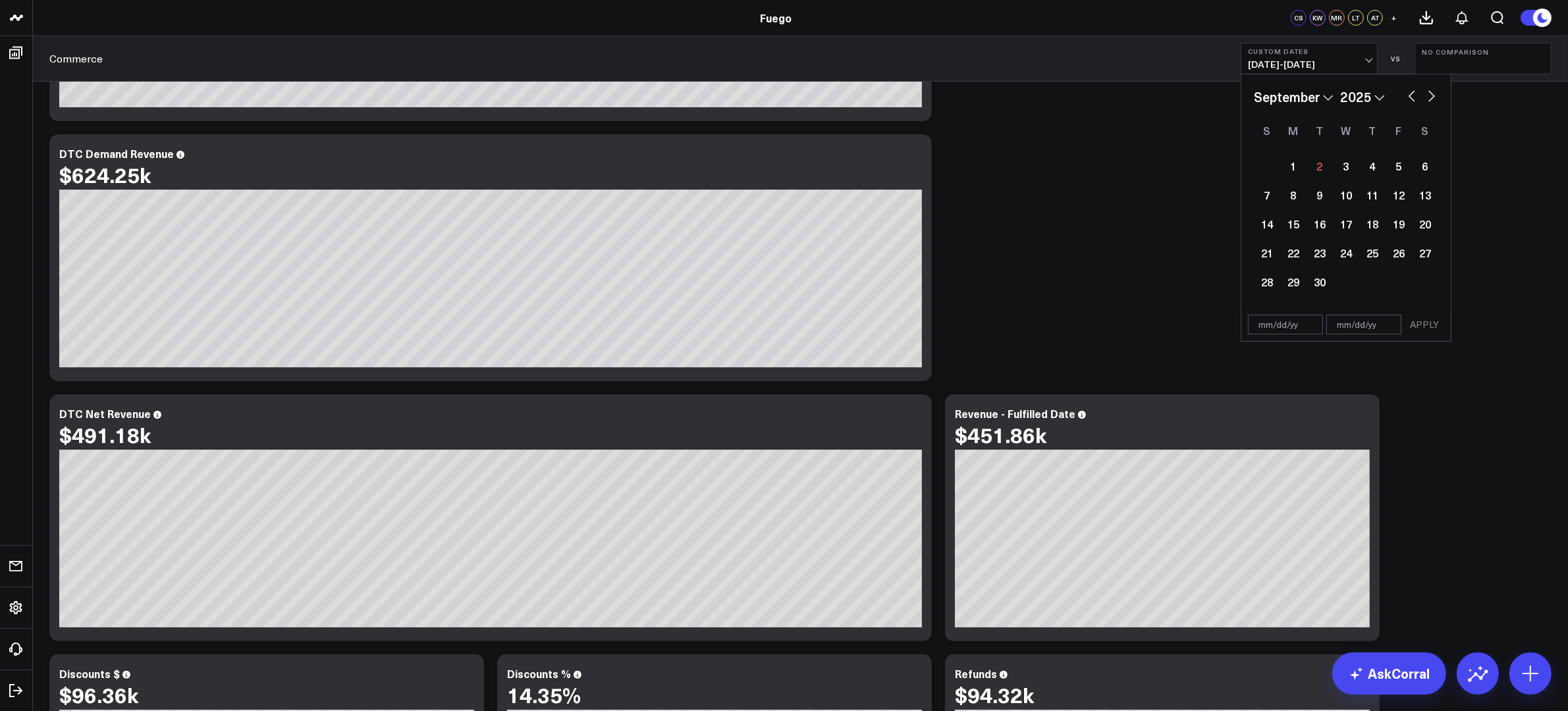
click at [1254, 102] on select "January February March April May June July August September October November De…" at bounding box center [1294, 97] width 80 height 20
select select "6"
select select "2025"
click at [1254, 170] on div "1" at bounding box center [1319, 165] width 26 height 26
type input "[DATE]"
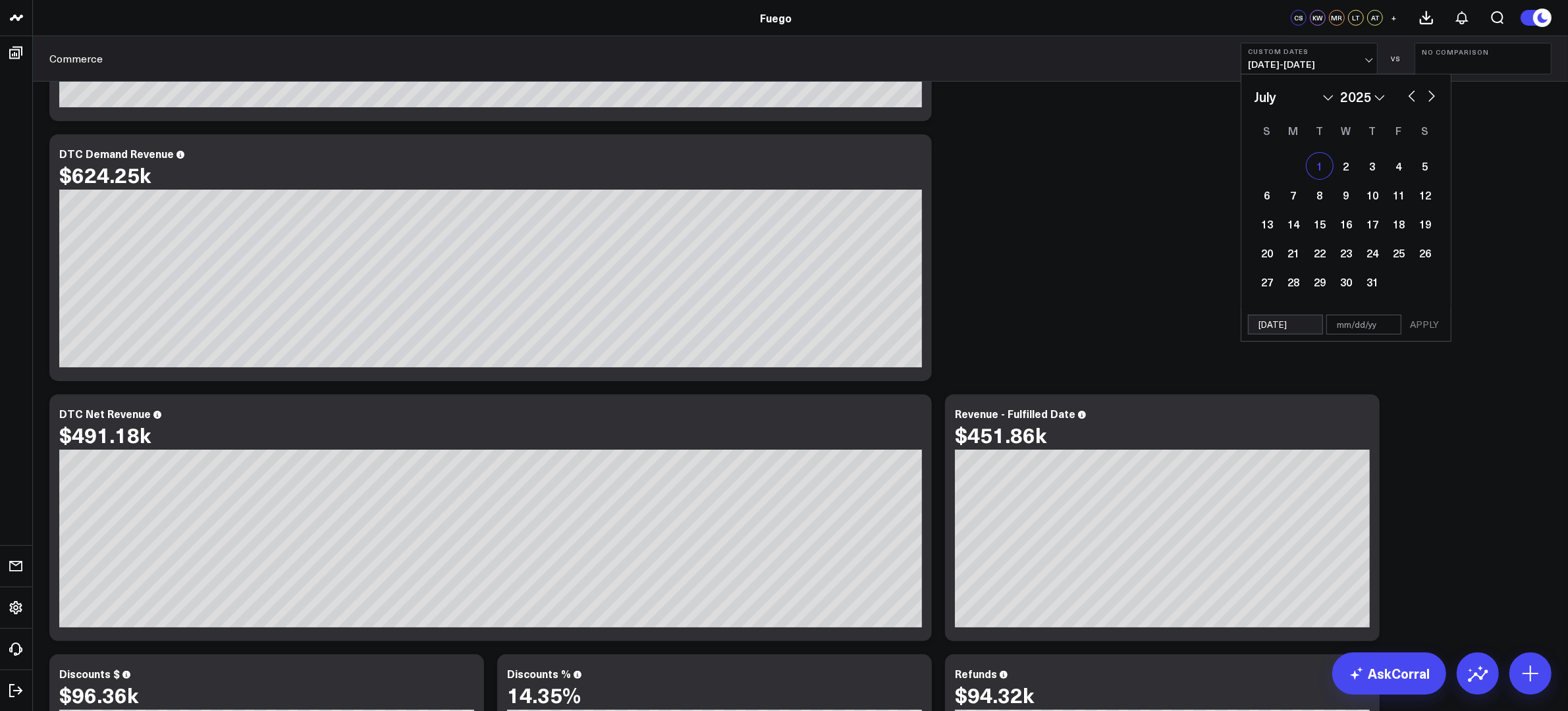
select select "6"
select select "2025"
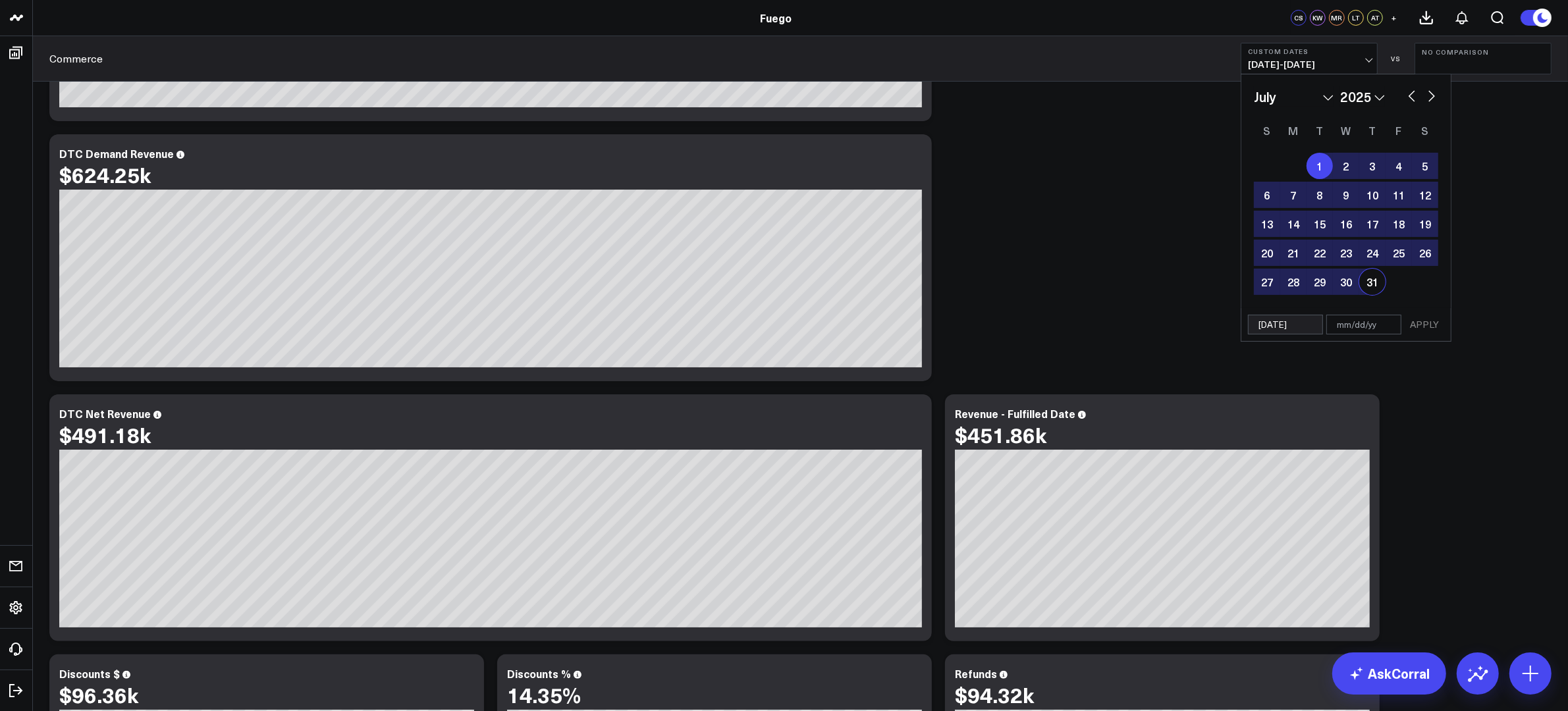
click at [1254, 284] on div "31" at bounding box center [1372, 281] width 26 height 26
type input "[DATE]"
select select "6"
select select "2025"
click at [1254, 322] on button "APPLY" at bounding box center [1424, 325] width 40 height 20
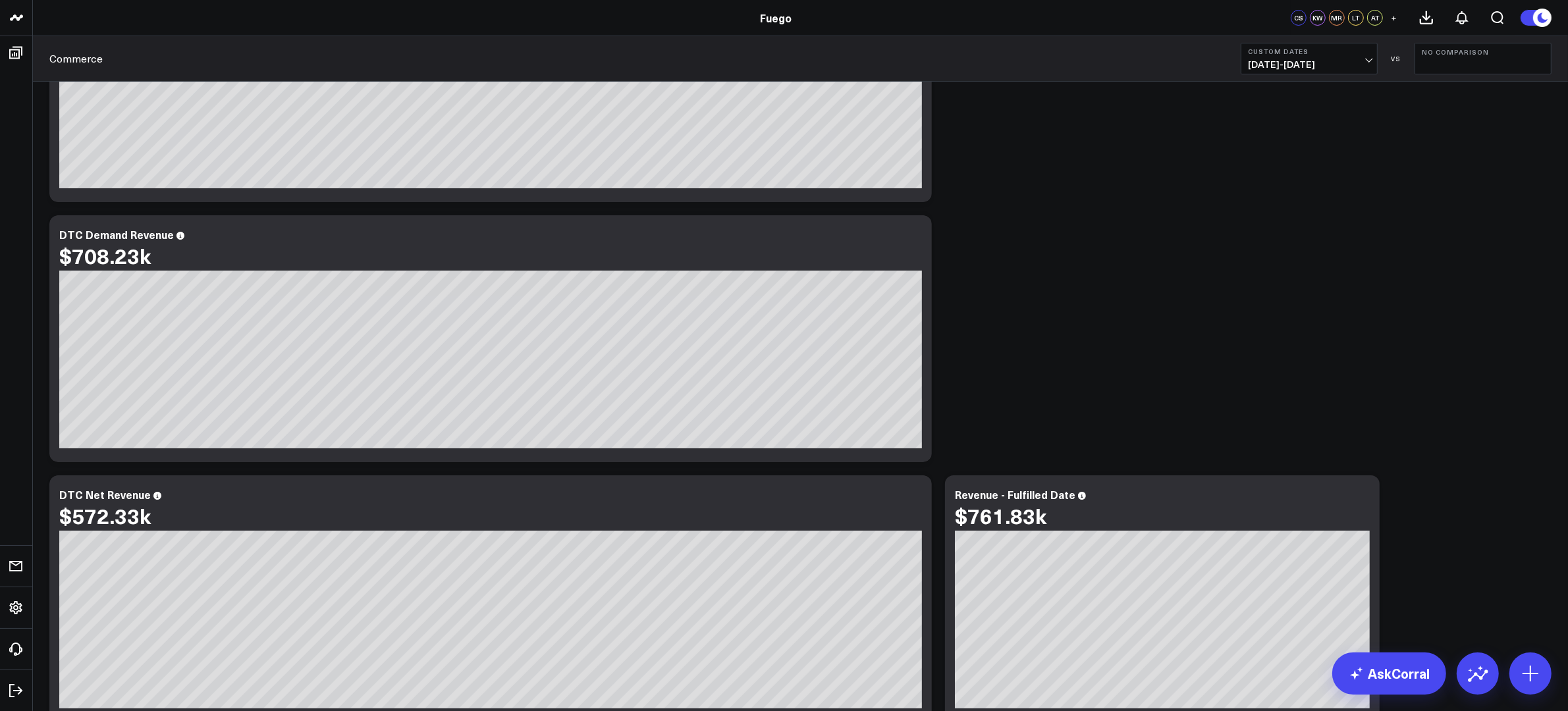
scroll to position [195, 0]
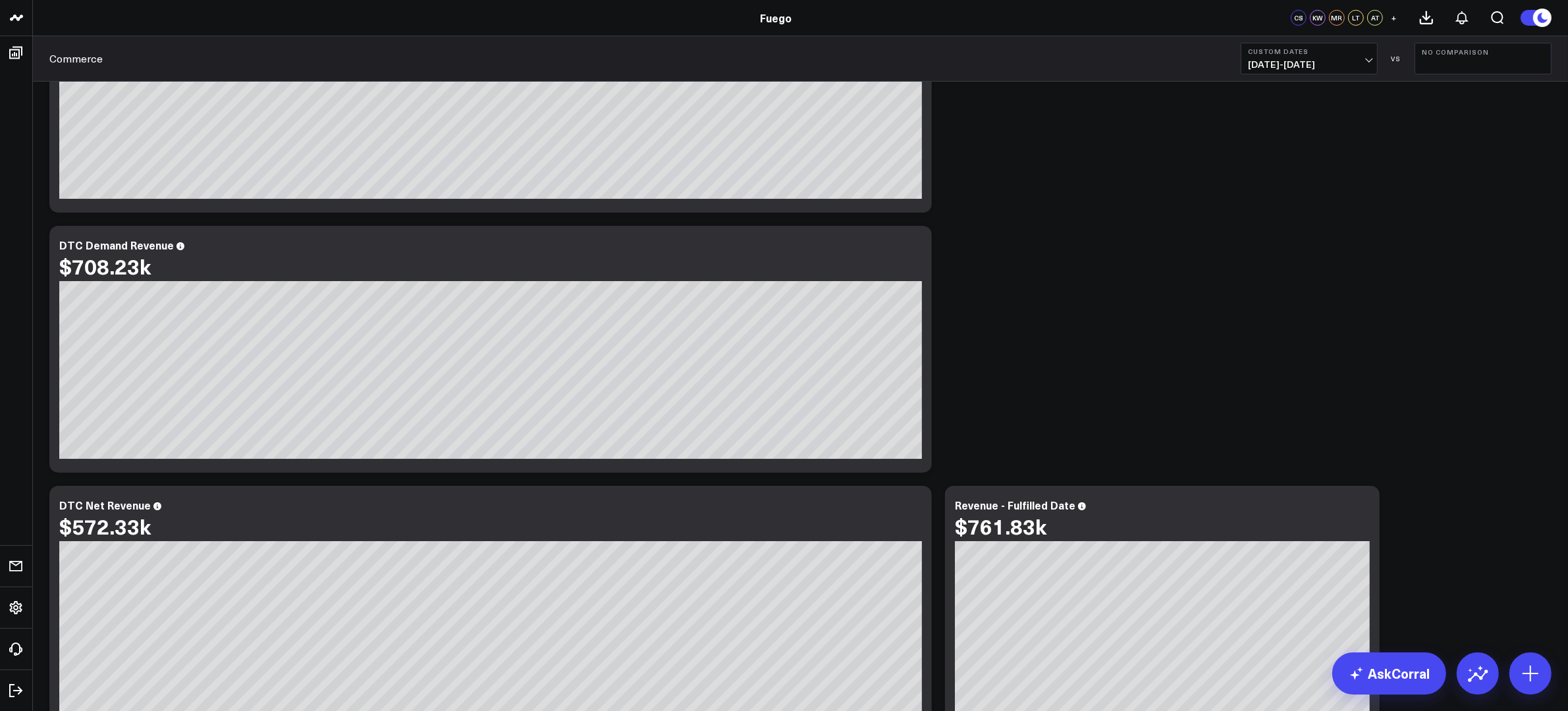
click at [1254, 57] on button "Custom Dates [DATE] - [DATE]" at bounding box center [1309, 58] width 137 height 31
click at [1254, 418] on link "Custom Dates" at bounding box center [1309, 420] width 136 height 25
select select "8"
select select "2025"
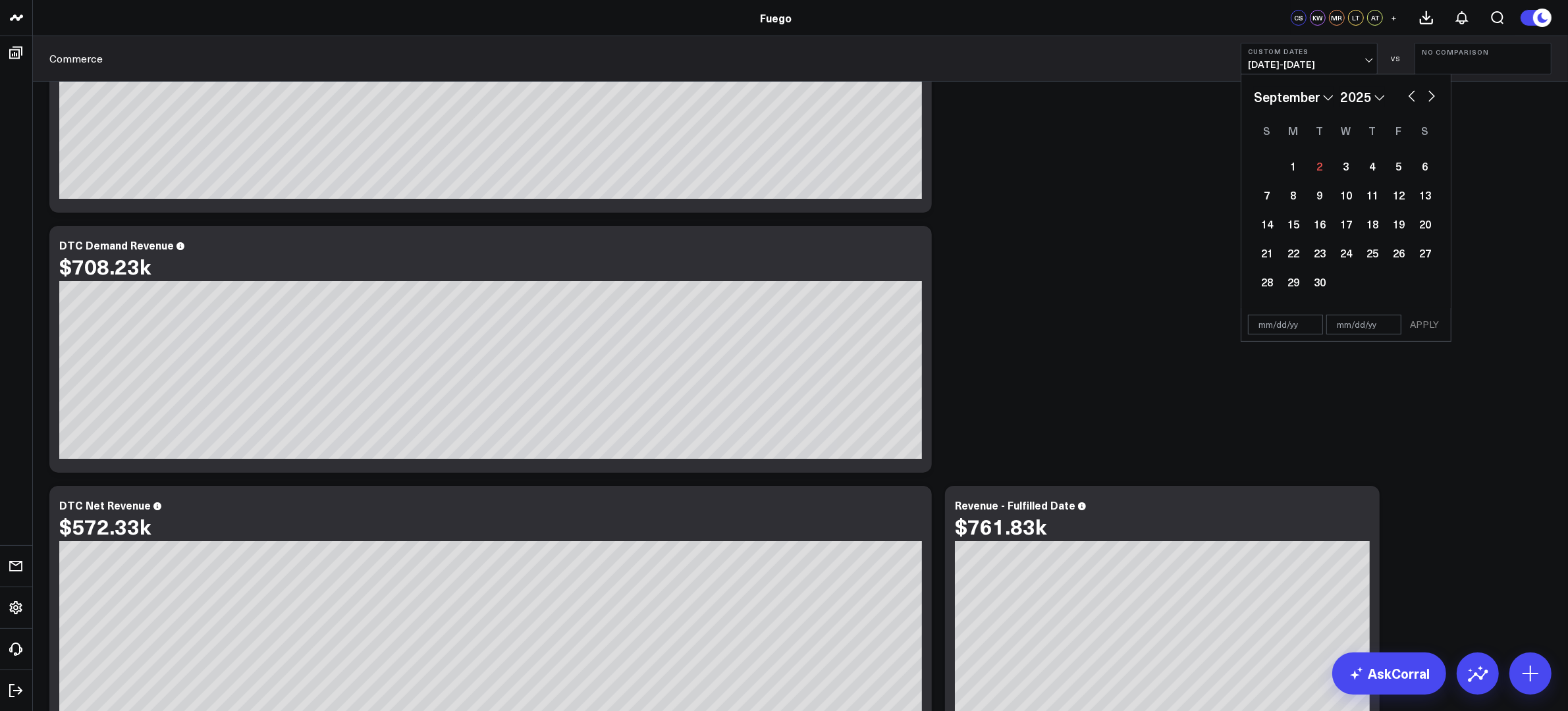
click at [1254, 94] on select "January February March April May June July August September October November De…" at bounding box center [1294, 97] width 80 height 20
select select "7"
select select "2025"
click at [1254, 166] on div "1" at bounding box center [1398, 165] width 26 height 26
type input "[DATE]"
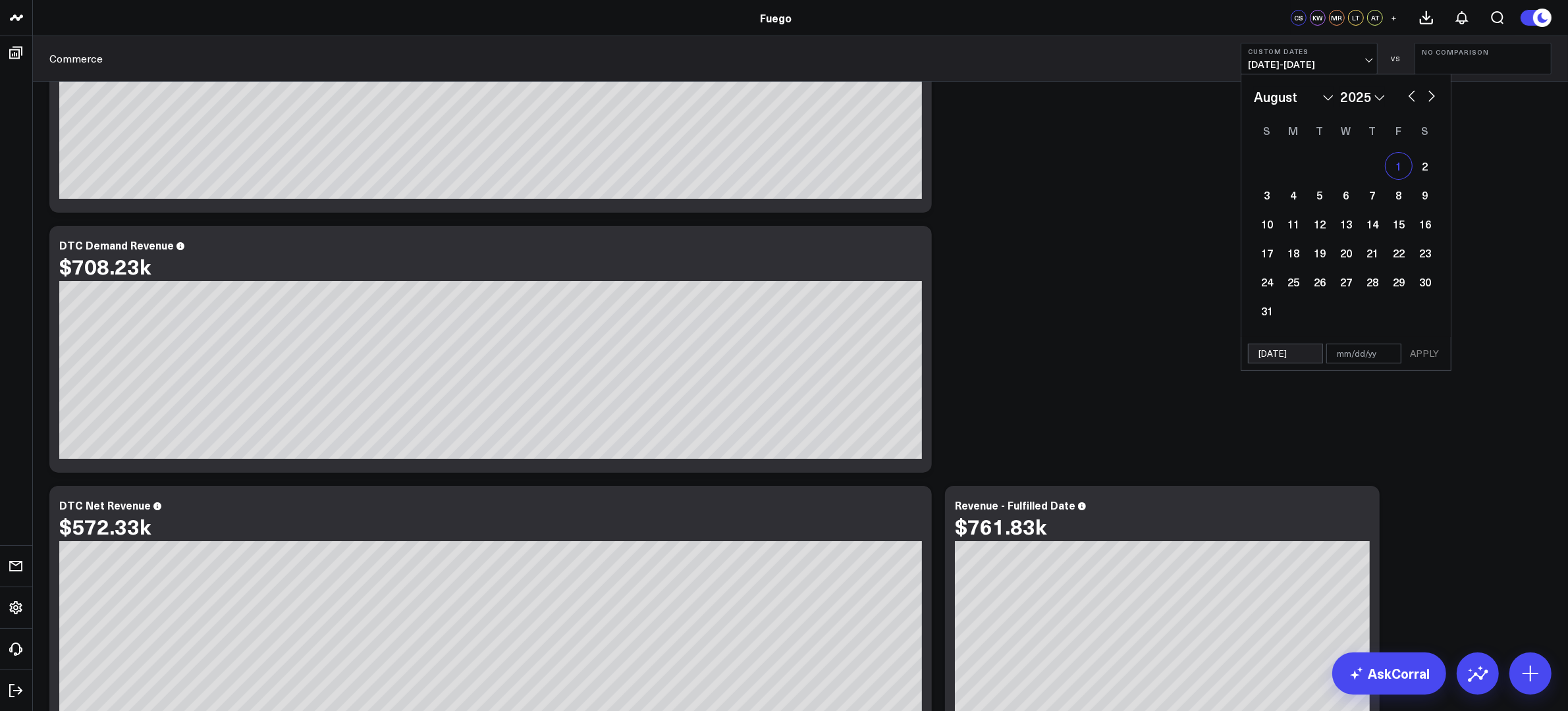
select select "7"
select select "2025"
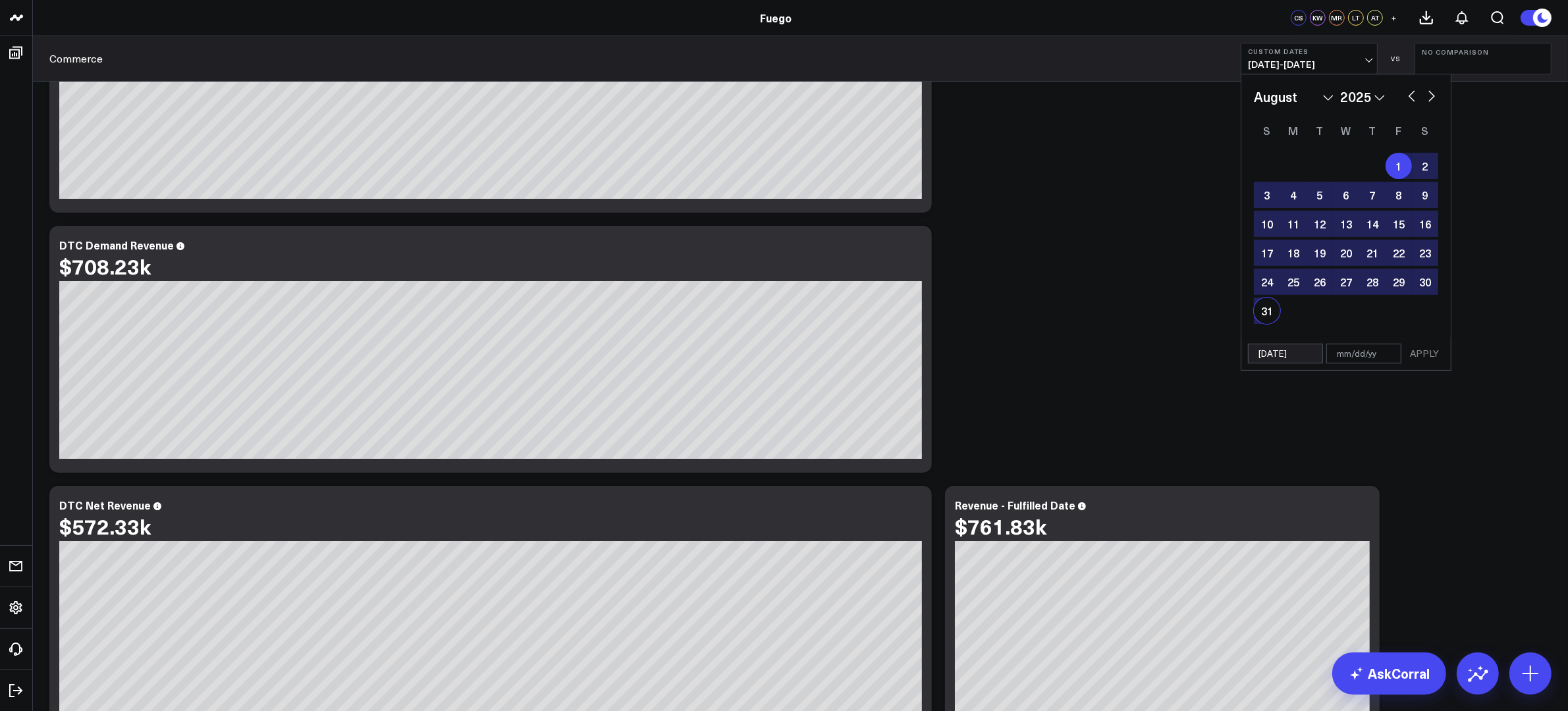
click at [1254, 312] on div "31" at bounding box center [1267, 310] width 26 height 26
type input "[DATE]"
select select "7"
select select "2025"
click at [1254, 352] on button "APPLY" at bounding box center [1424, 354] width 40 height 20
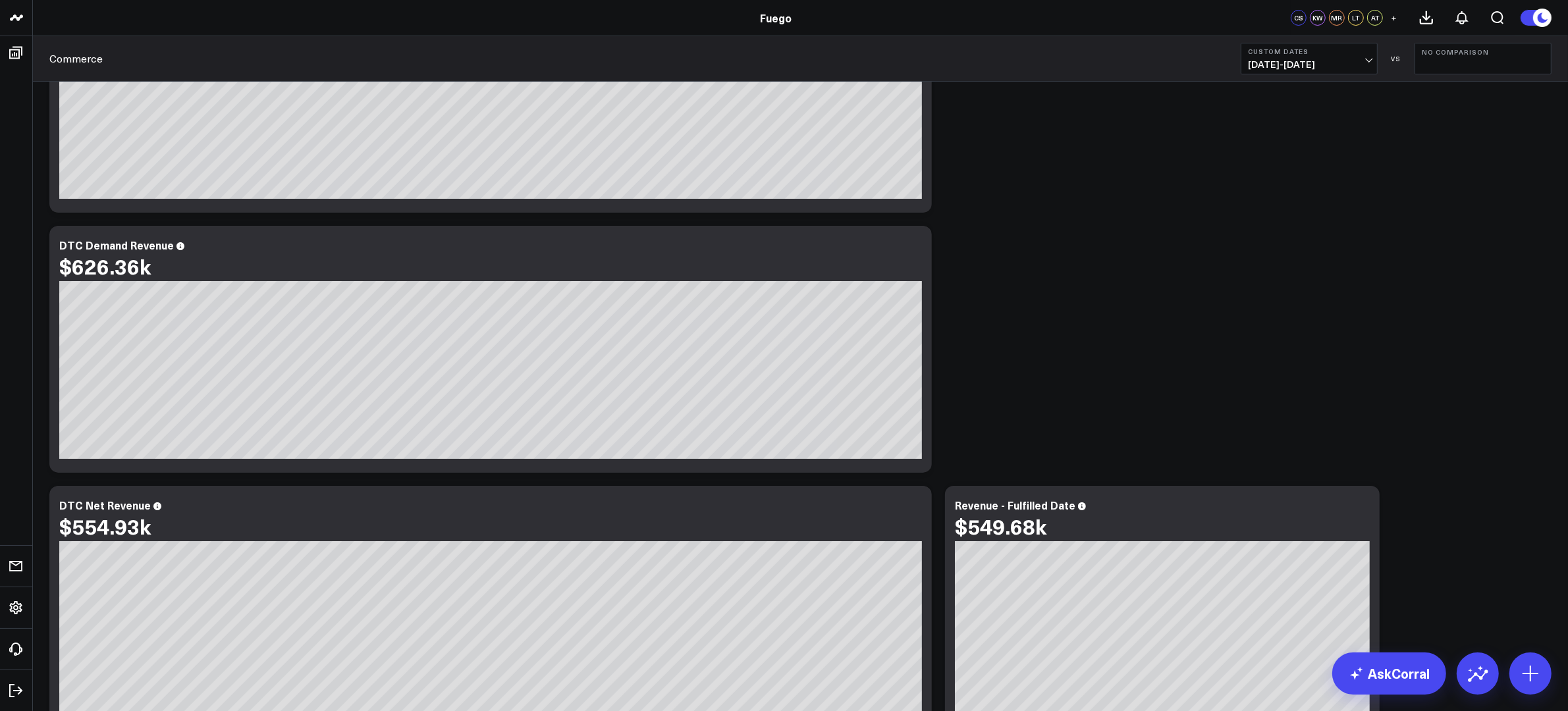
click at [1254, 68] on span "[DATE] - [DATE]" at bounding box center [1309, 64] width 122 height 11
click at [1254, 421] on link "Custom Dates" at bounding box center [1309, 420] width 136 height 25
select select "8"
select select "2025"
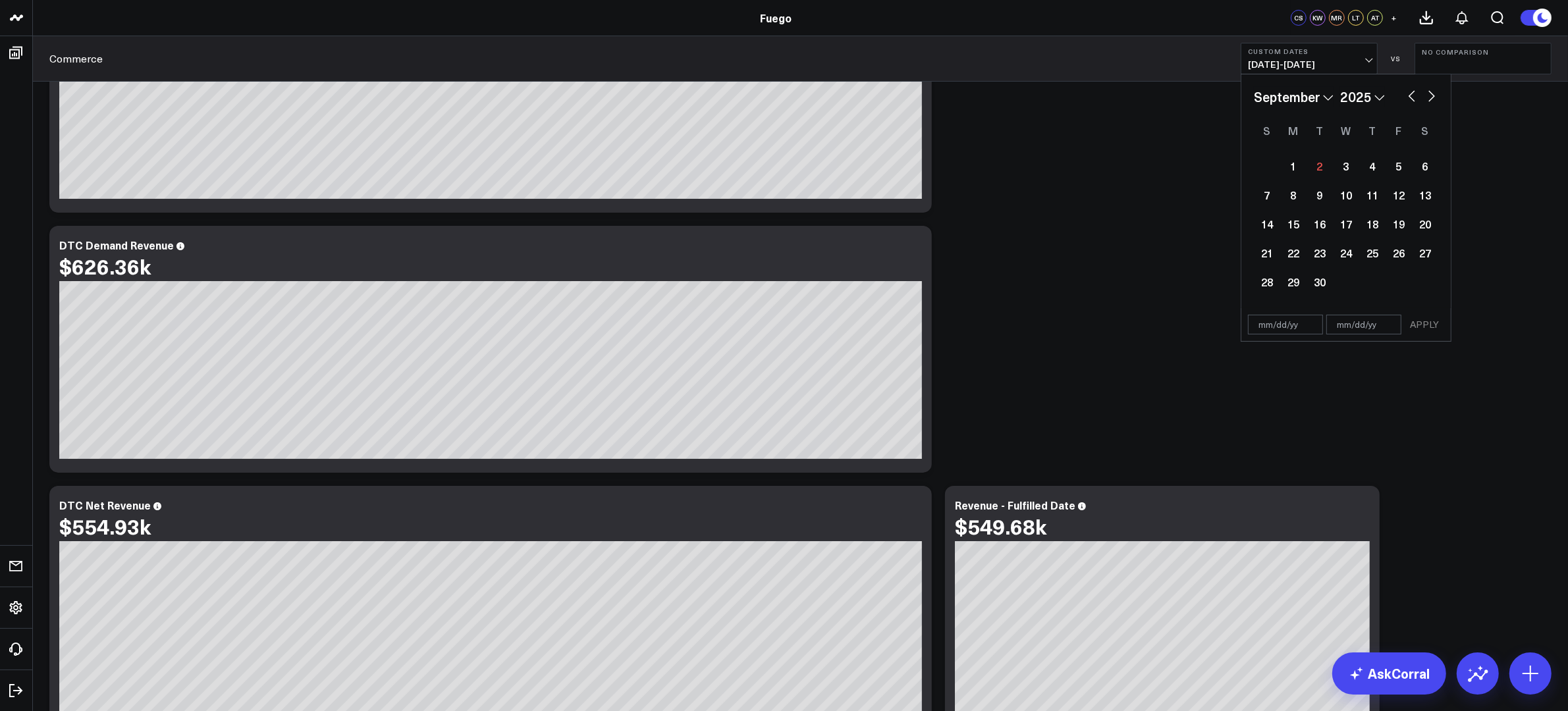
click at [1254, 100] on select "2026 2025 2024 2023 2022 2021 2020 2019 2018 2017 2016 2015 2014 2013 2012 2011…" at bounding box center [1362, 97] width 45 height 20
select select "8"
select select "2024"
click at [1254, 98] on select "January February March April May June July August September October November De…" at bounding box center [1294, 97] width 80 height 20
select select "10"
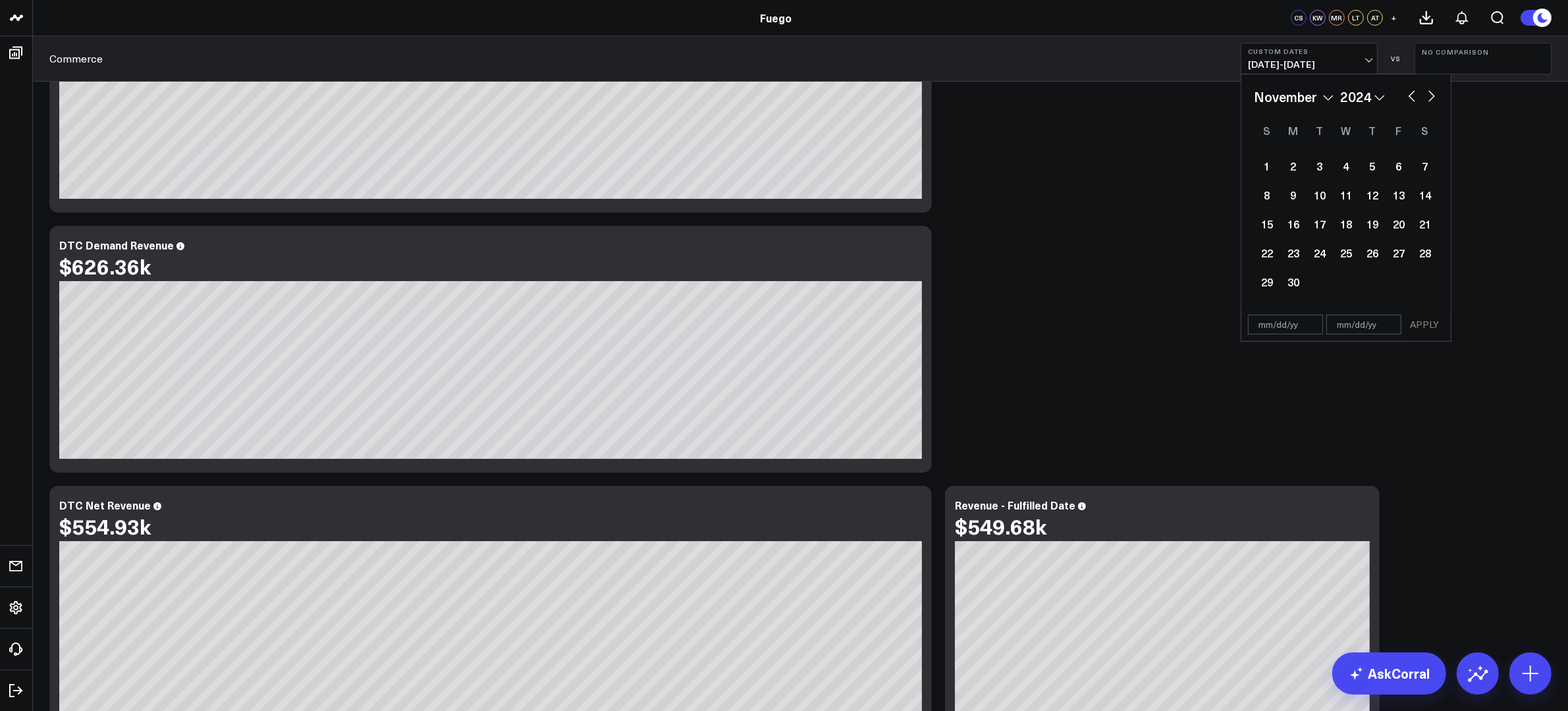
select select "2024"
click at [1254, 163] on div "1" at bounding box center [1398, 165] width 26 height 26
type input "[DATE]"
select select "10"
select select "2024"
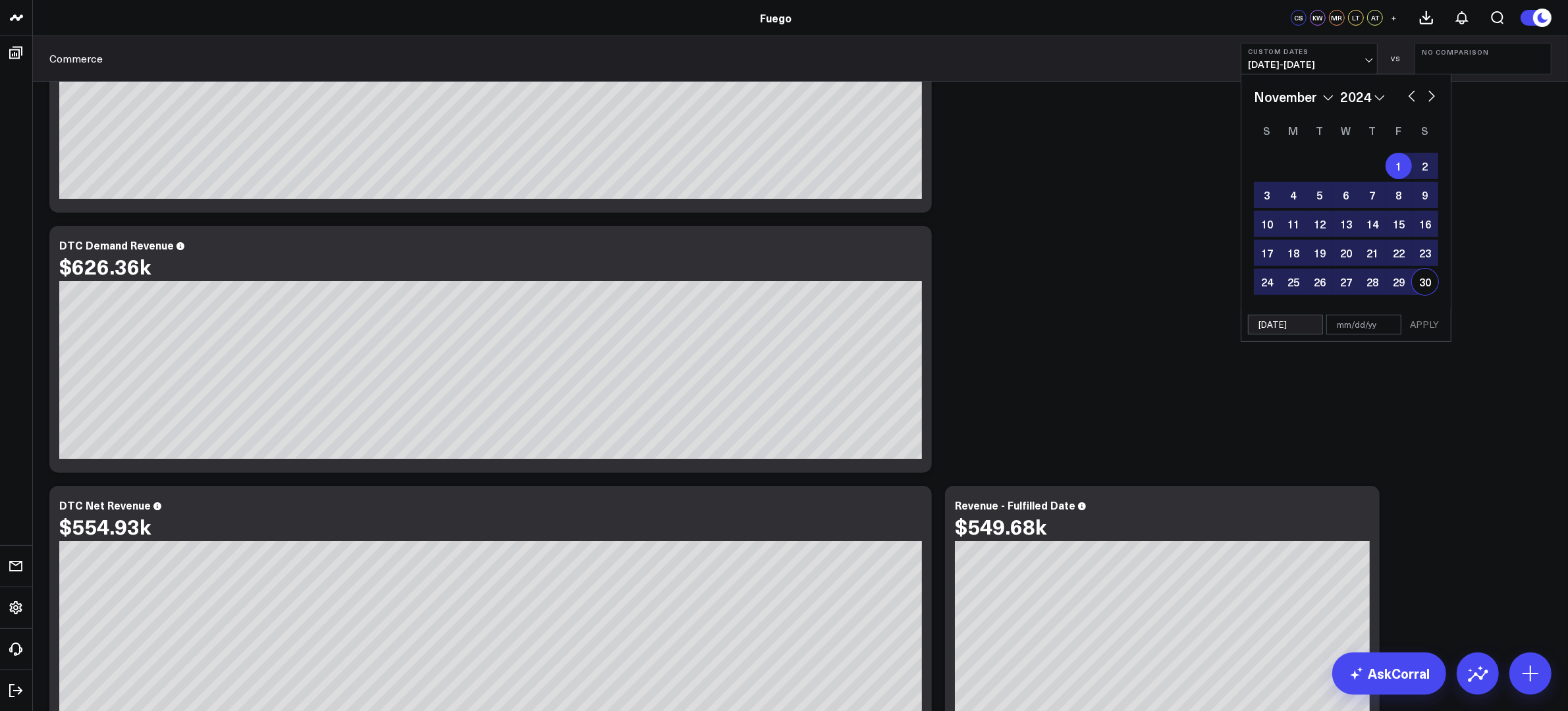
click at [1254, 276] on div "30" at bounding box center [1424, 281] width 26 height 26
type input "[DATE]"
select select "10"
select select "2024"
click at [1254, 327] on button "APPLY" at bounding box center [1424, 325] width 40 height 20
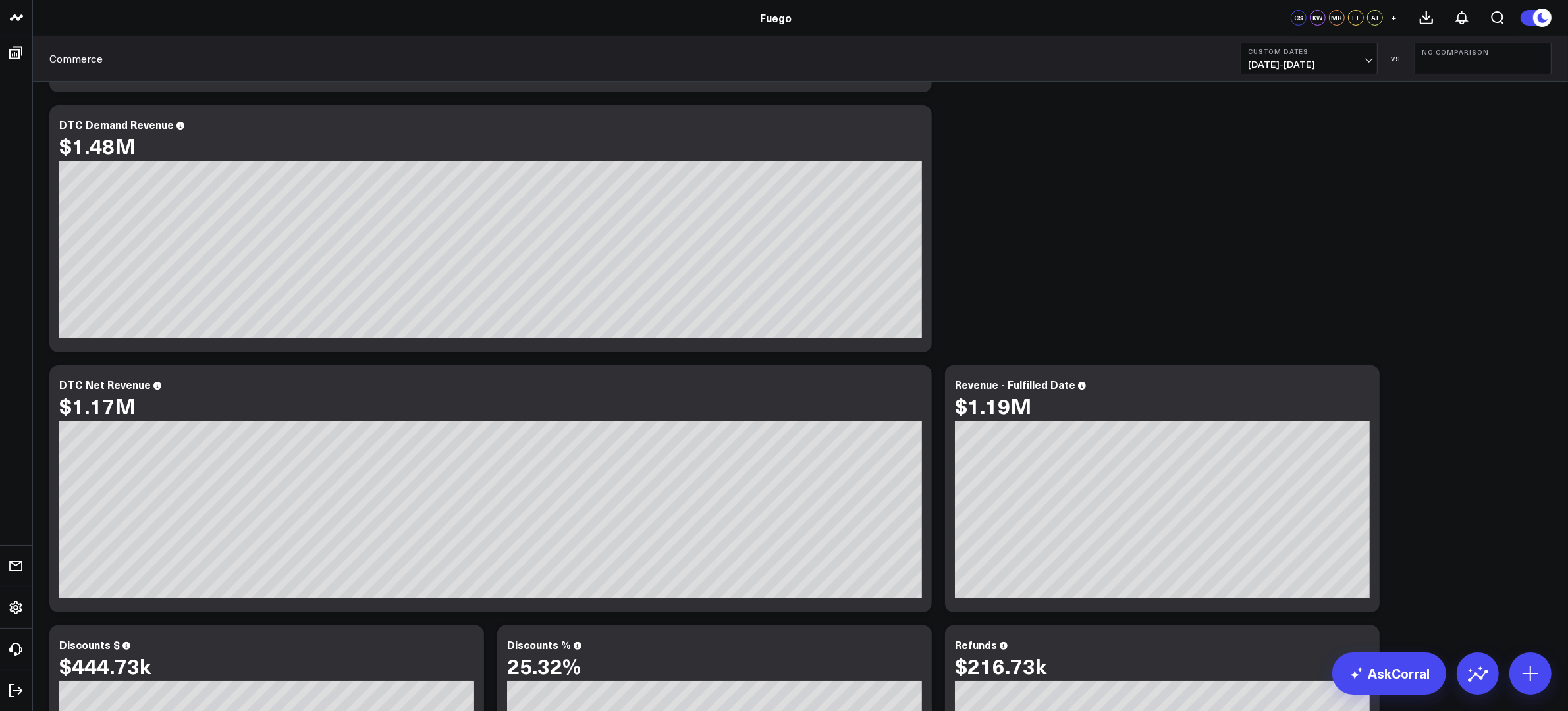
scroll to position [308, 0]
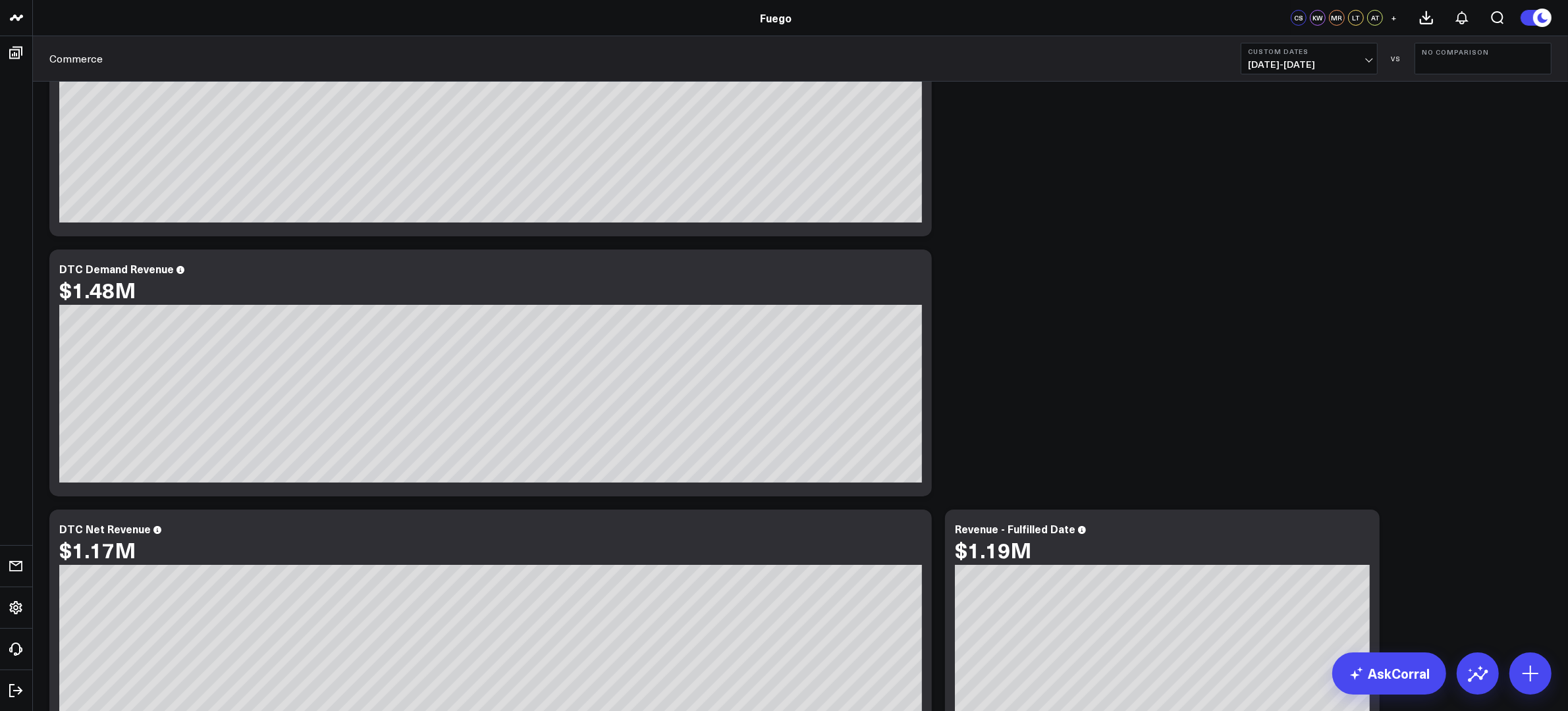
scroll to position [0, 0]
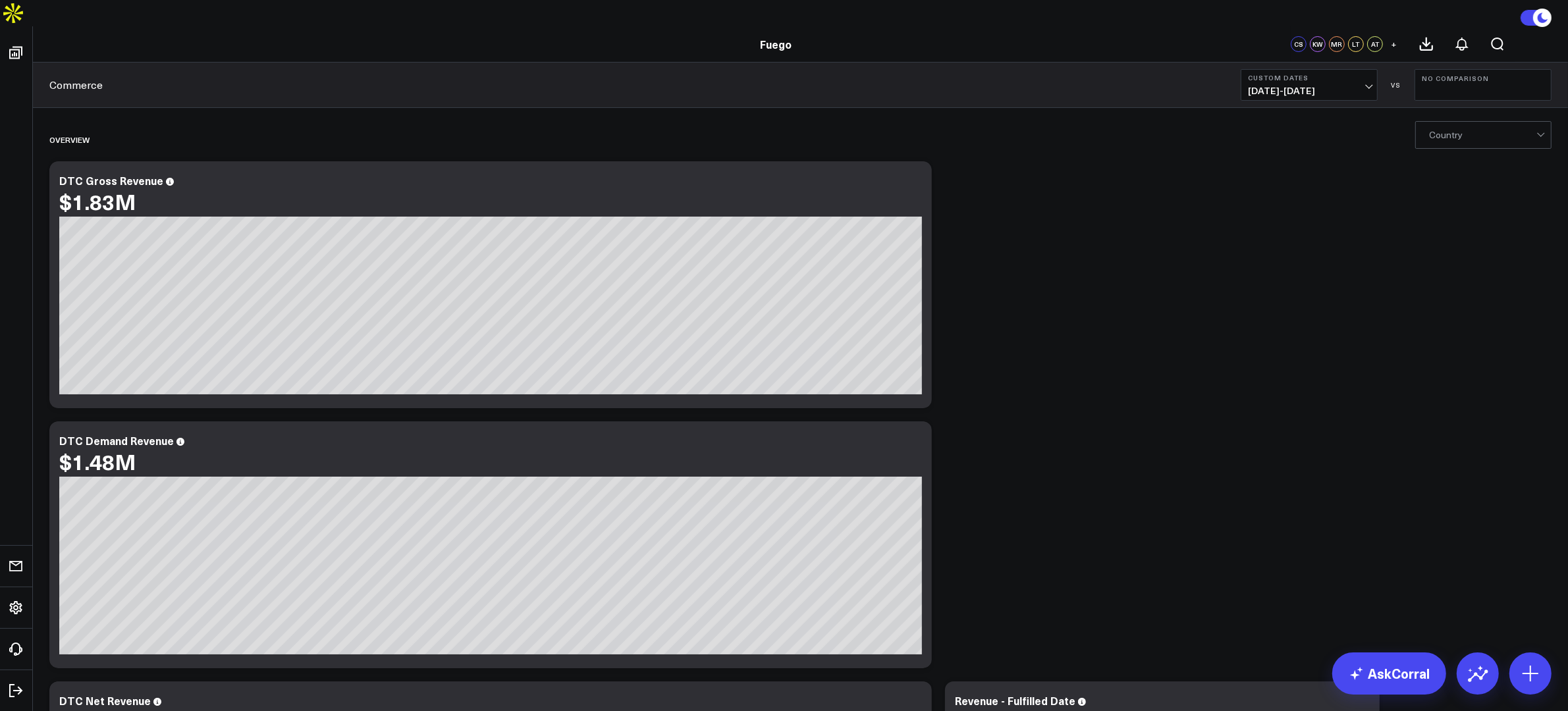
click at [1254, 85] on span "[DATE] - [DATE]" at bounding box center [1309, 90] width 122 height 11
click at [1254, 281] on link "Last Month" at bounding box center [1309, 293] width 136 height 25
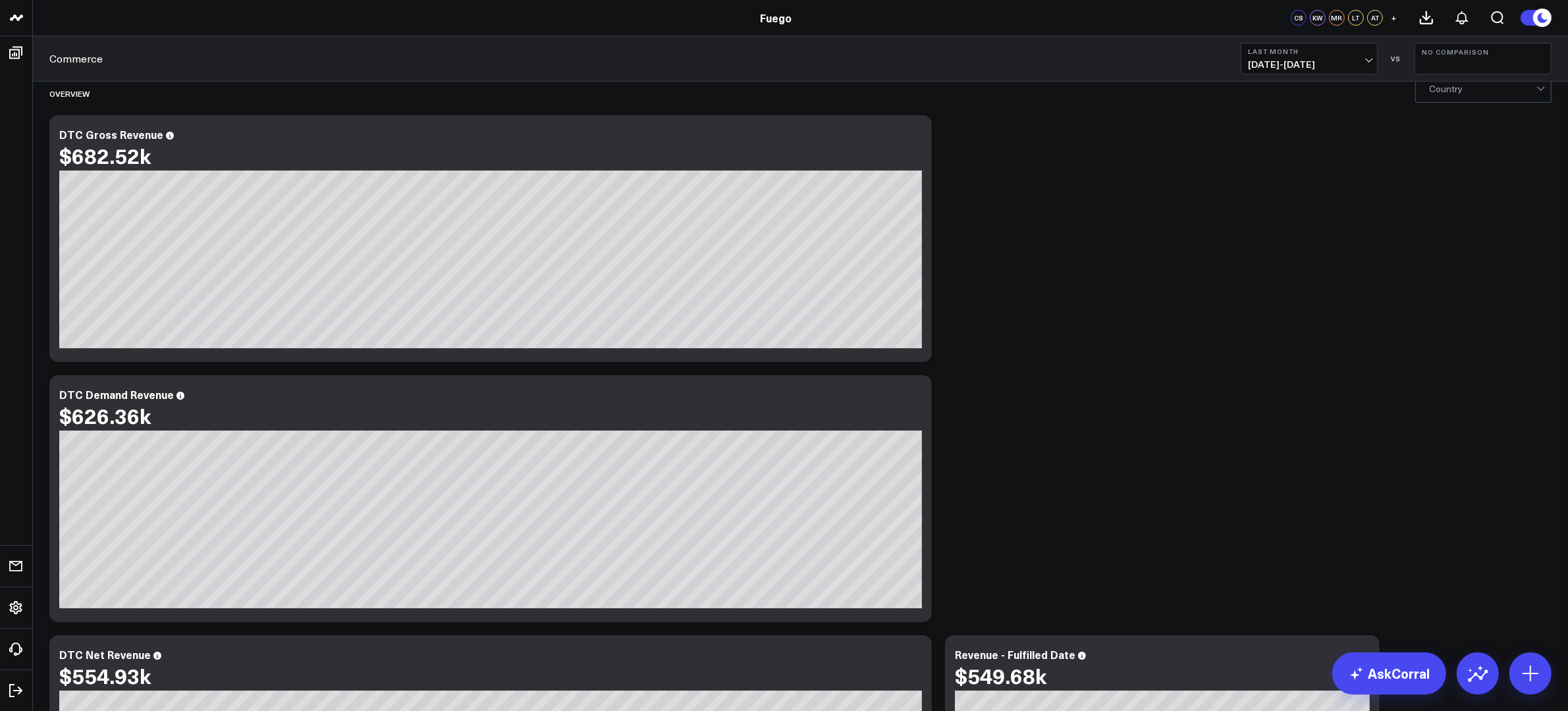
scroll to position [22, 0]
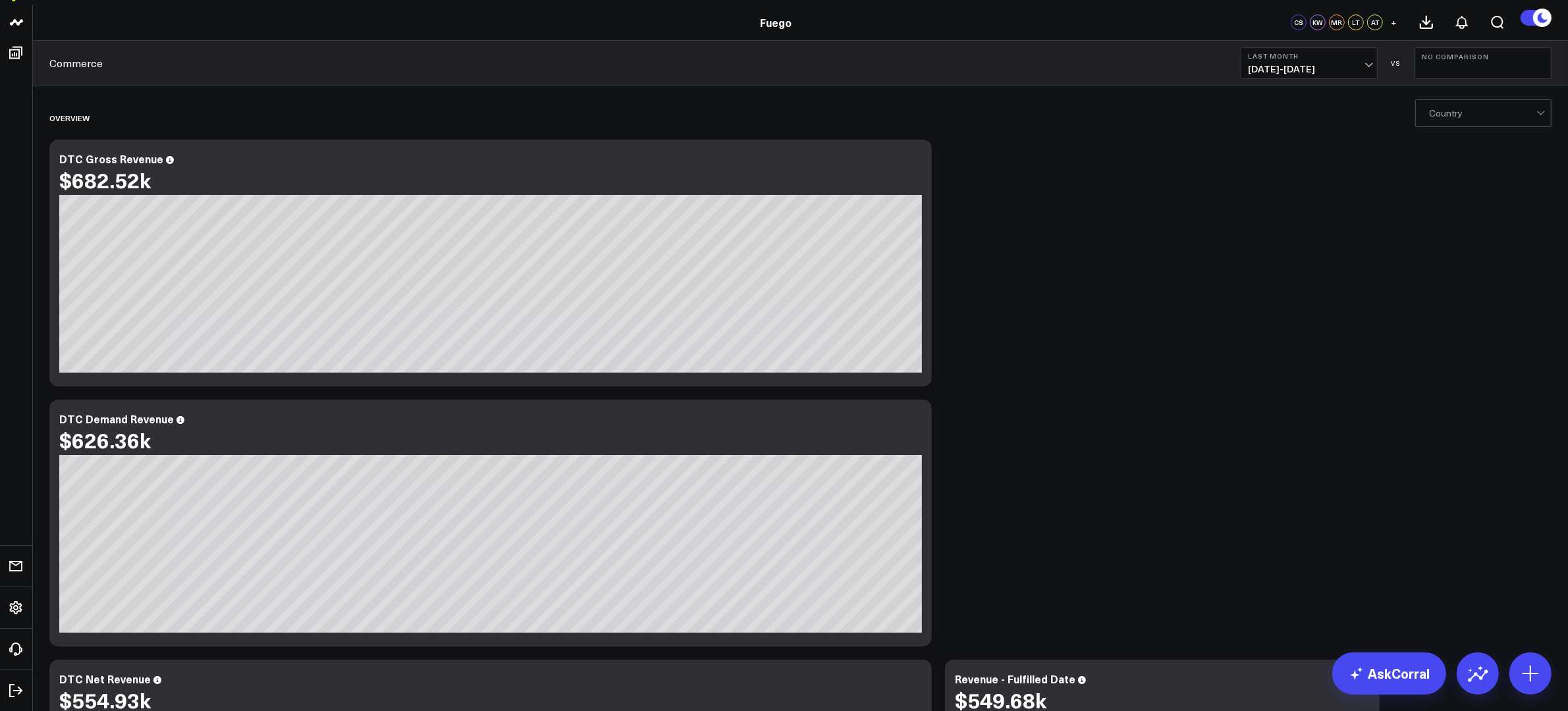
click at [1254, 65] on span "[DATE] - [DATE]" at bounding box center [1309, 69] width 122 height 11
click at [1254, 420] on link "Custom Dates" at bounding box center [1309, 425] width 136 height 25
select select "8"
select select "2025"
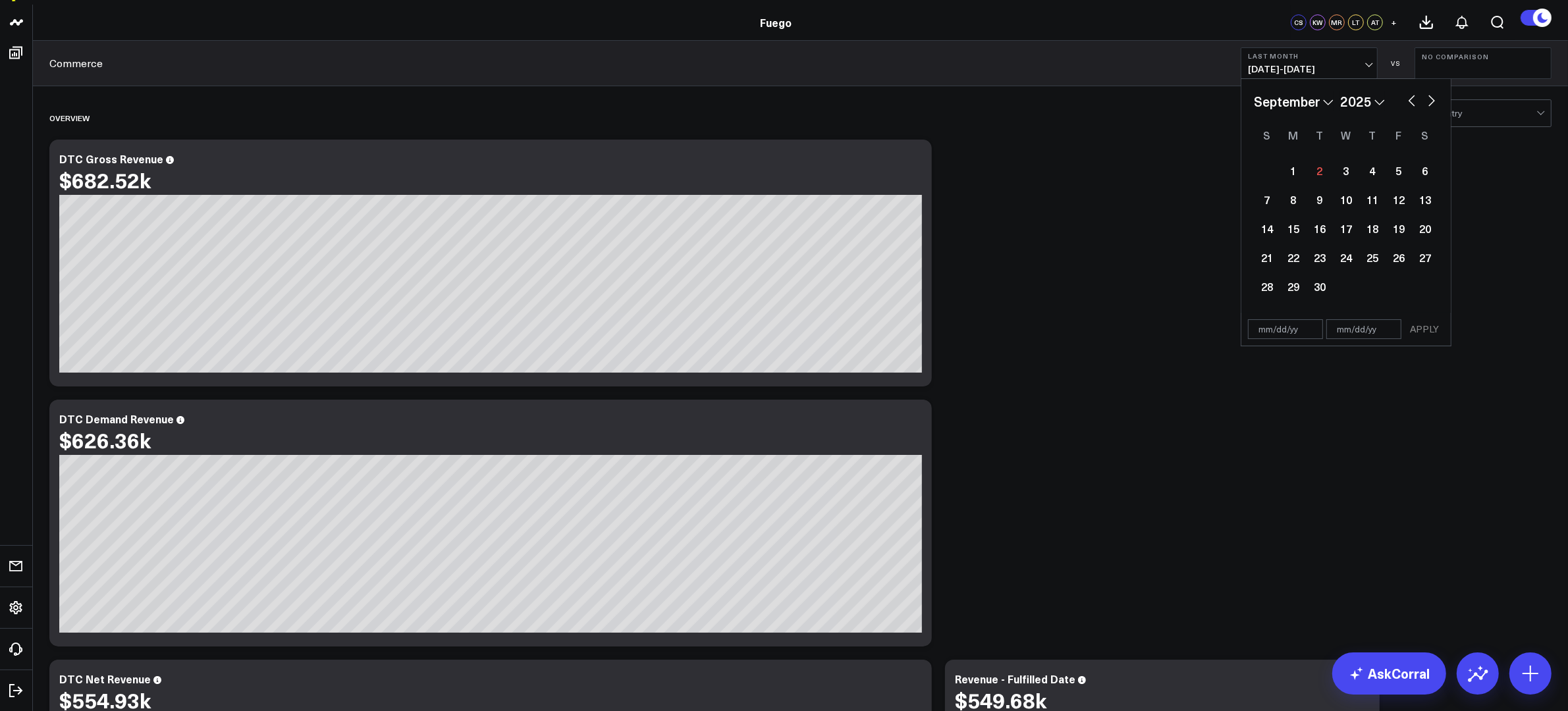
click at [1254, 104] on select "January February March April May June July August September October November De…" at bounding box center [1294, 102] width 80 height 20
select select "6"
select select "2025"
click at [1254, 288] on div "29" at bounding box center [1319, 286] width 26 height 26
type input "[DATE]"
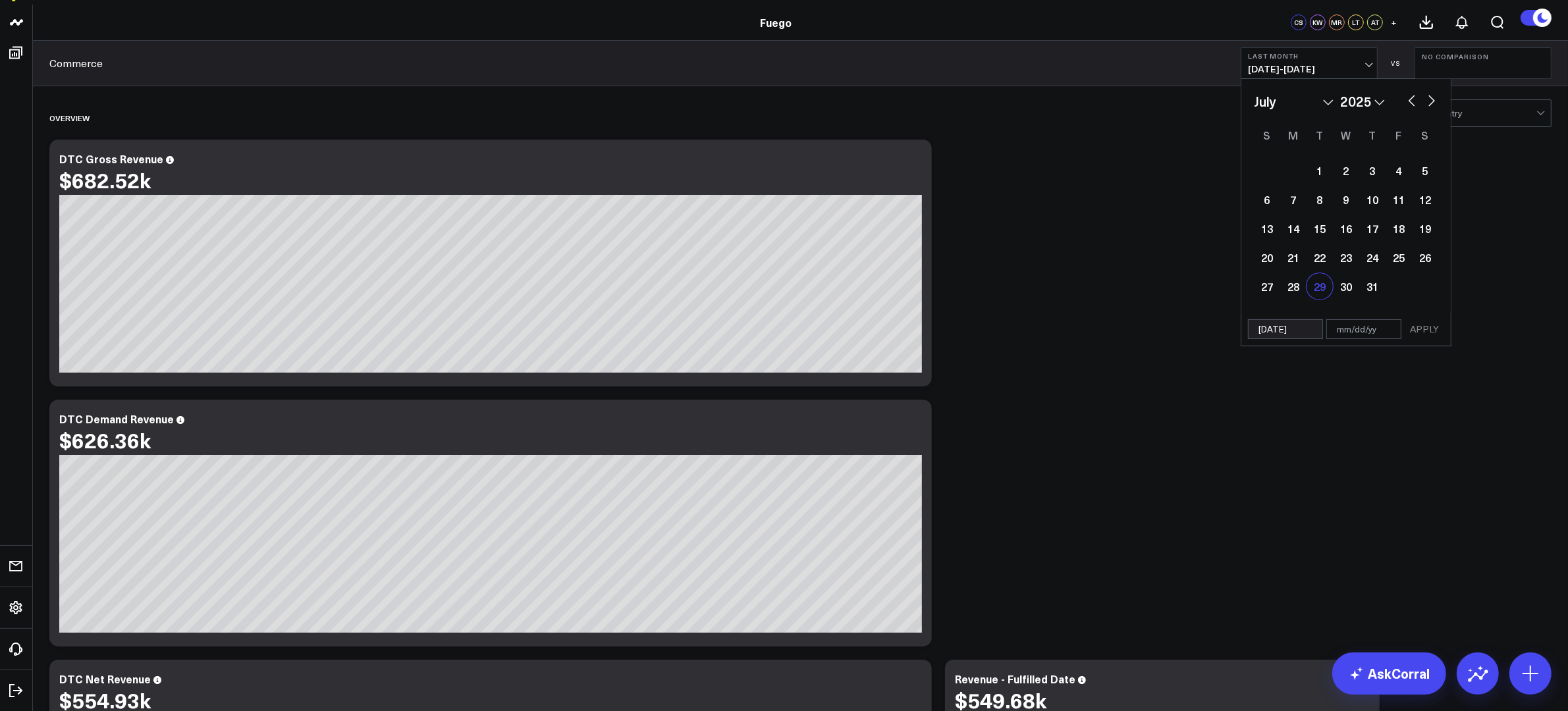
select select "6"
select select "2025"
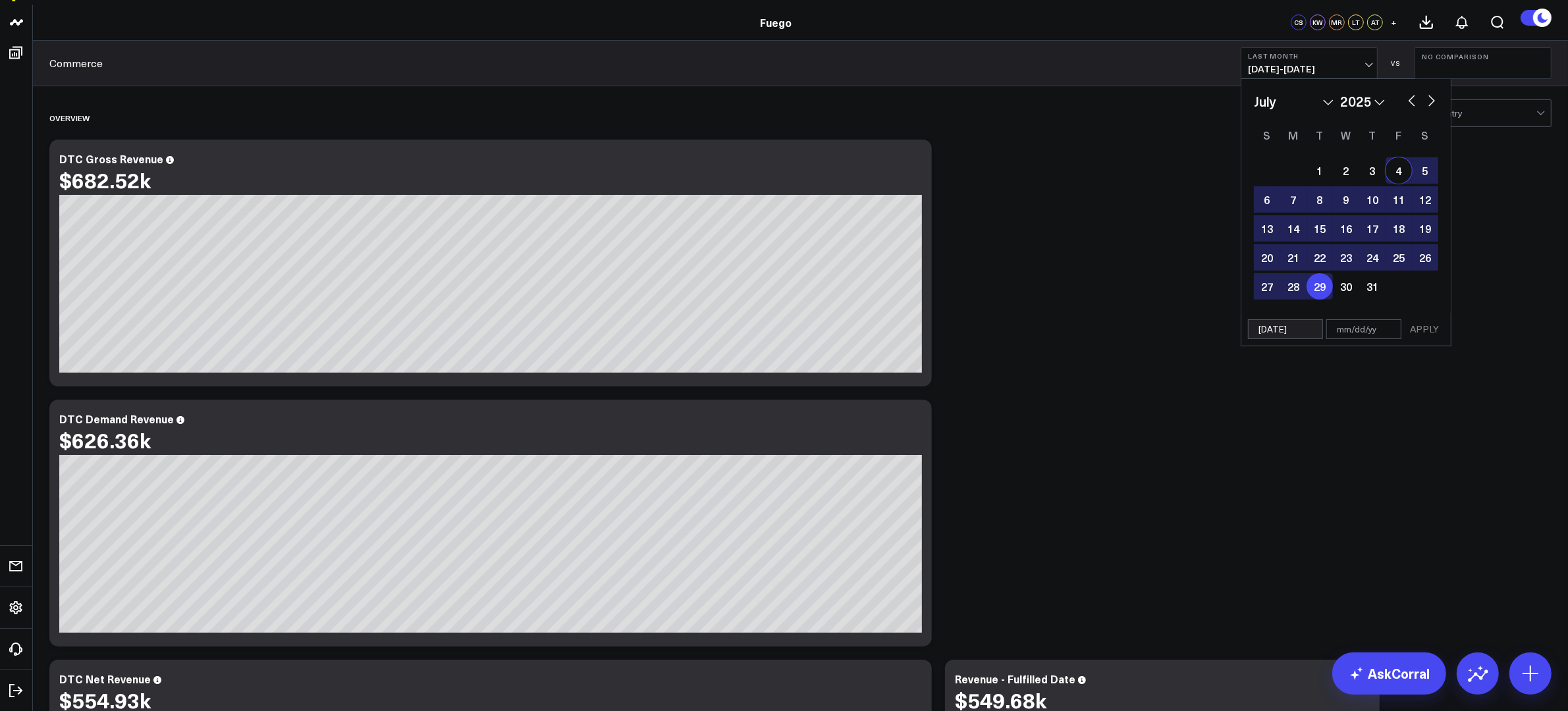
click at [1254, 94] on button "button" at bounding box center [1432, 99] width 13 height 16
select select "7"
select select "2025"
click at [1254, 283] on div "28" at bounding box center [1372, 286] width 26 height 26
type input "[DATE]"
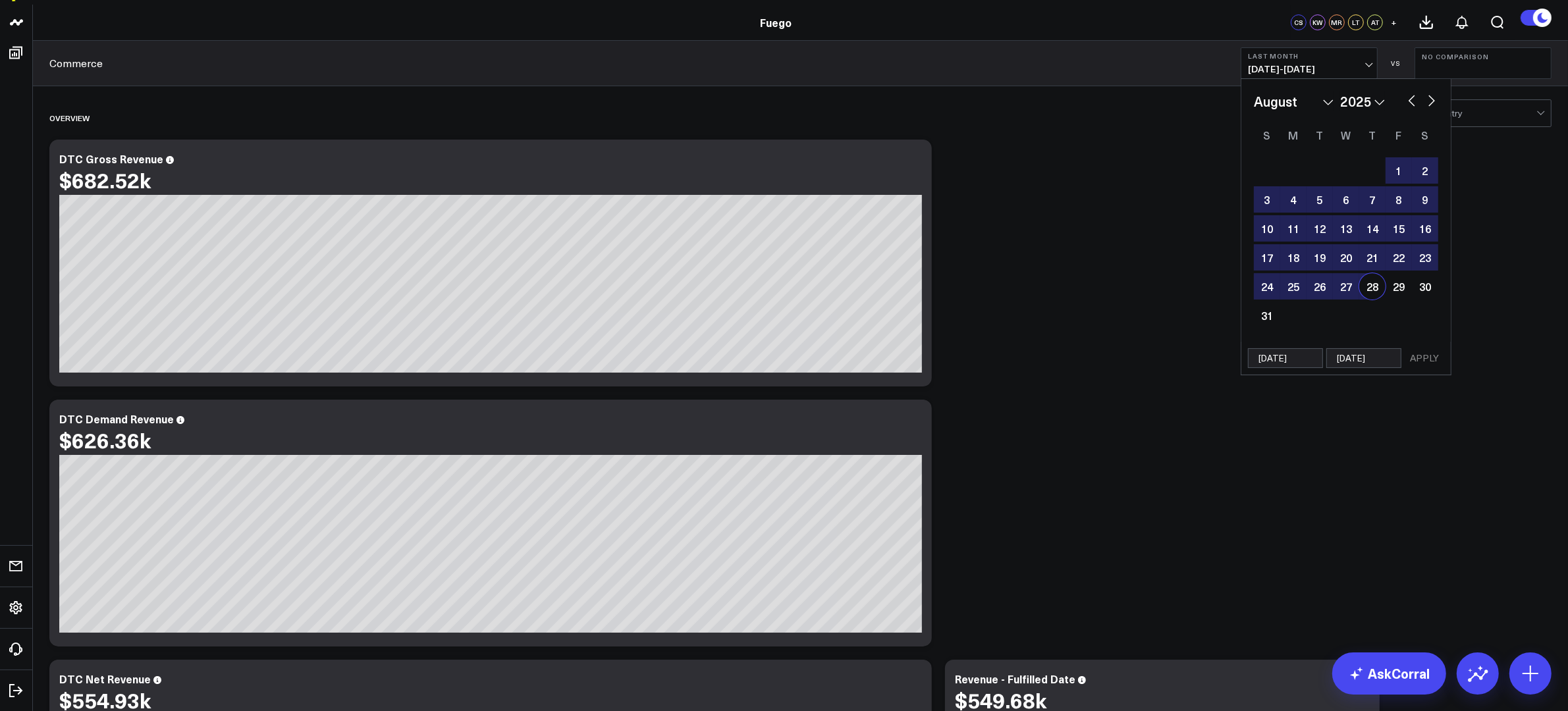
select select "7"
select select "2025"
click at [1254, 361] on button "APPLY" at bounding box center [1424, 358] width 40 height 20
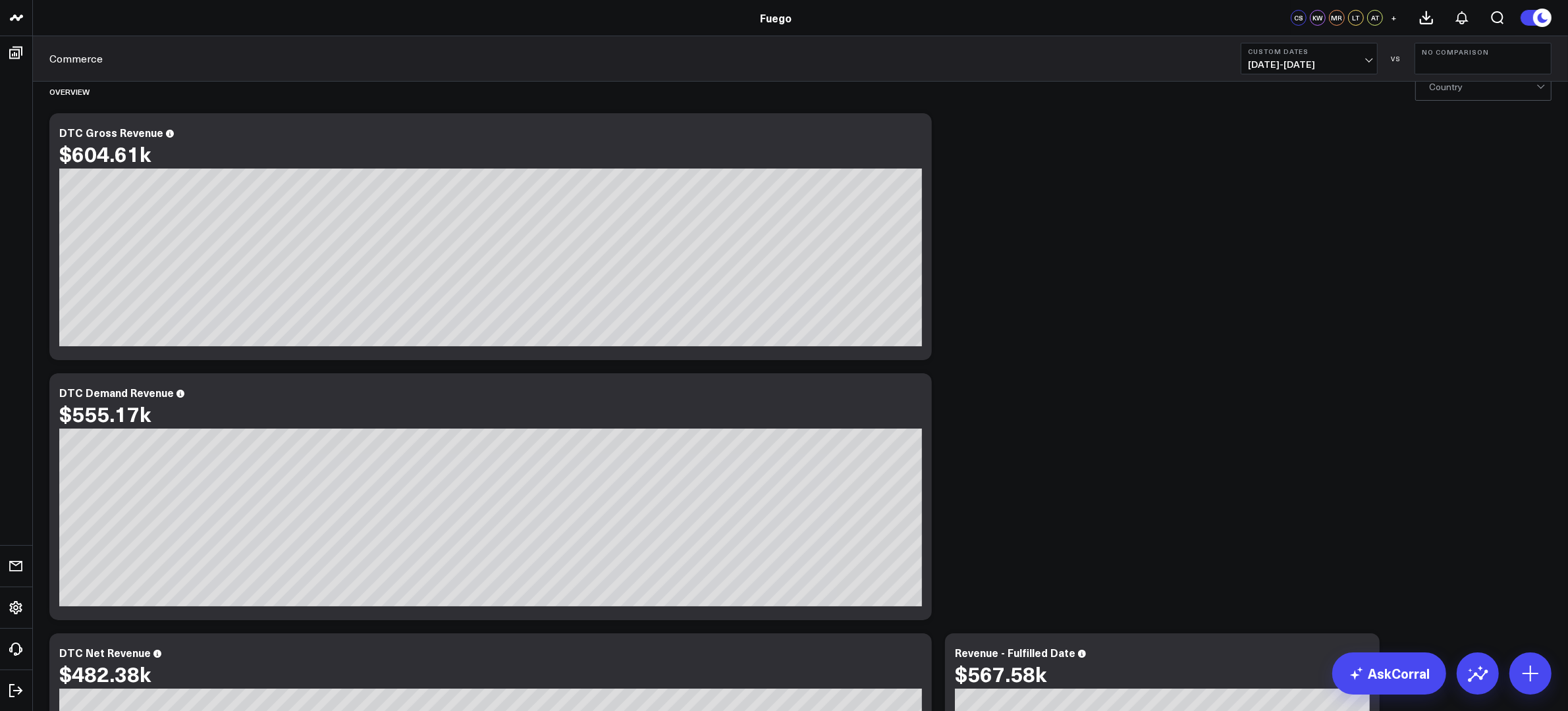
scroll to position [50, 0]
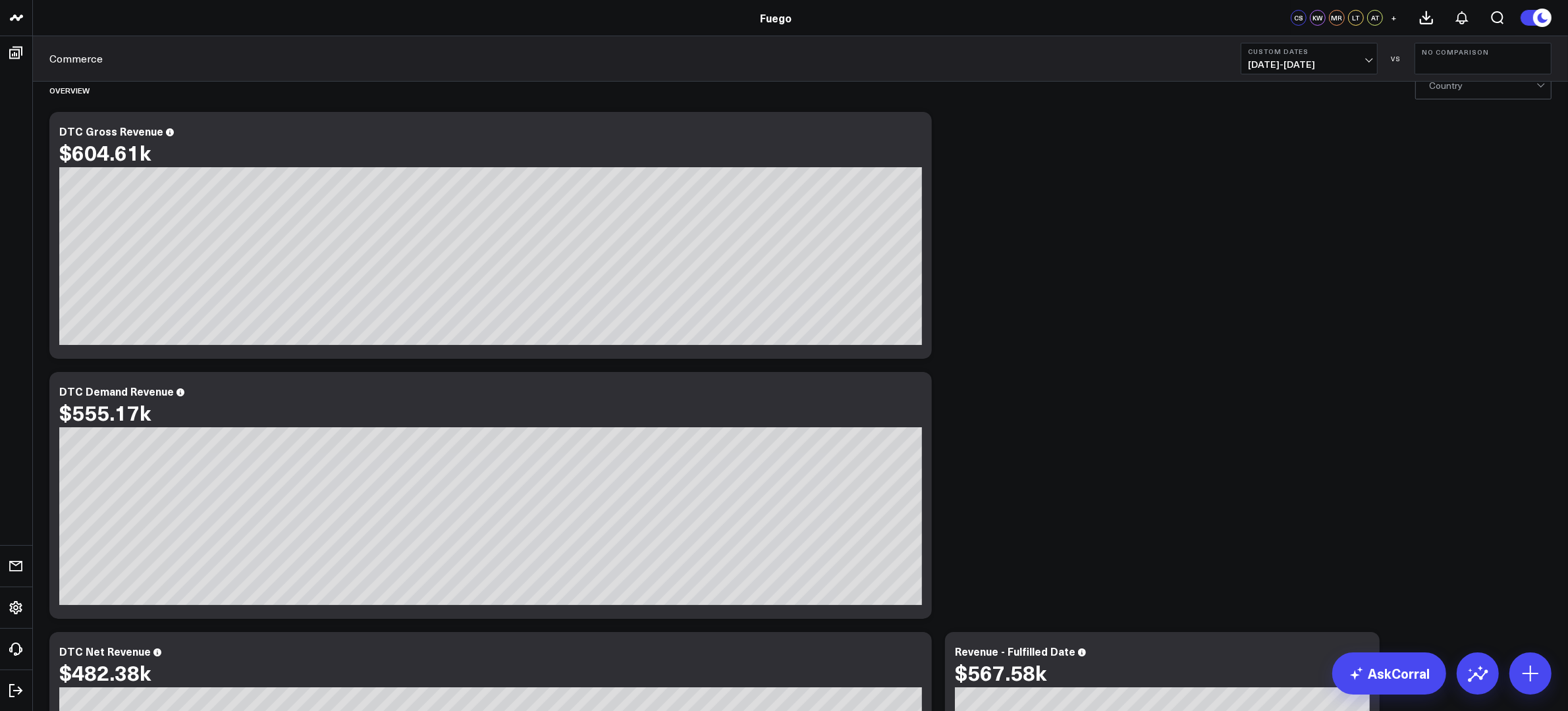
click at [1254, 53] on b "Custom Dates" at bounding box center [1309, 51] width 122 height 8
click at [1254, 268] on link "Last Month" at bounding box center [1309, 266] width 136 height 25
click at [1254, 59] on span "[DATE] - [DATE]" at bounding box center [1309, 64] width 122 height 11
click at [1254, 338] on link "MTD" at bounding box center [1309, 343] width 136 height 25
